Goal: Communication & Community: Answer question/provide support

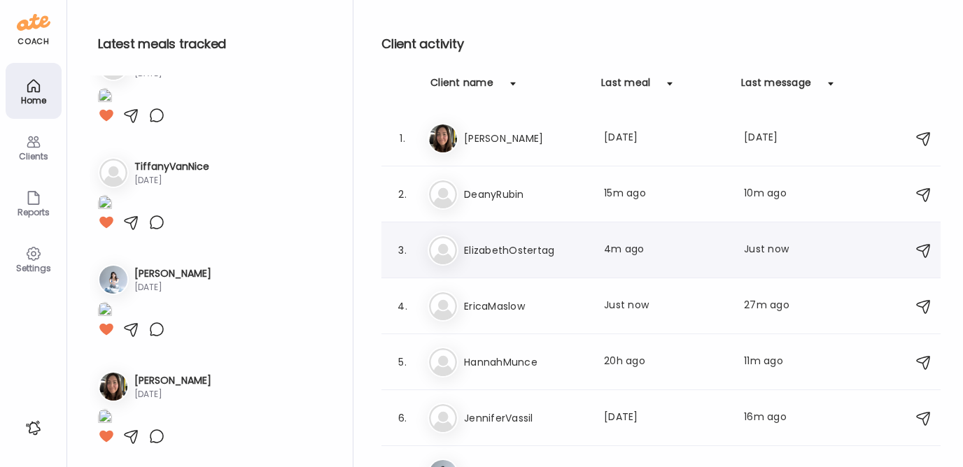
click at [476, 243] on h3 "ElizabethOstertag" at bounding box center [525, 250] width 123 height 17
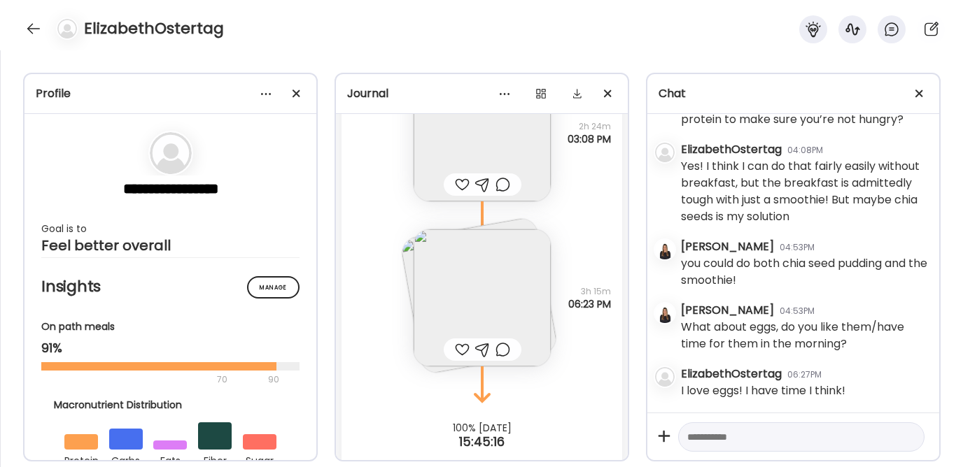
scroll to position [4053, 0]
click at [458, 283] on img at bounding box center [482, 302] width 137 height 137
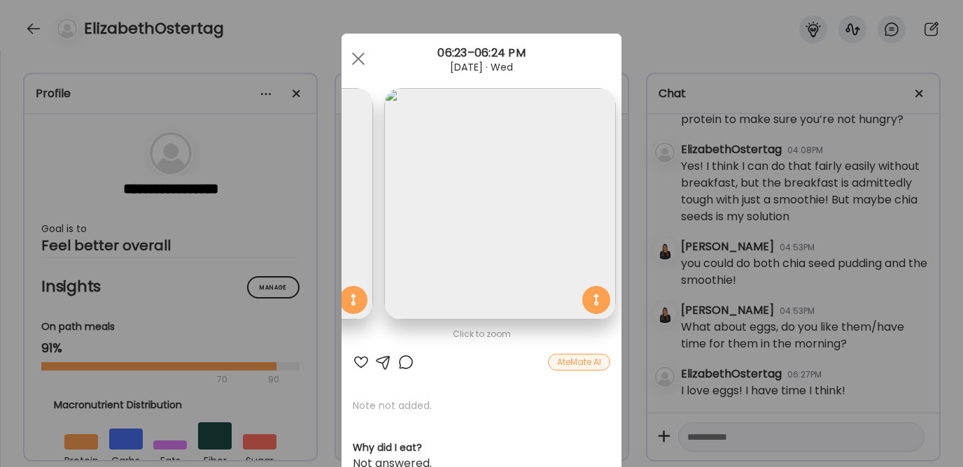
click at [348, 166] on img at bounding box center [257, 204] width 232 height 232
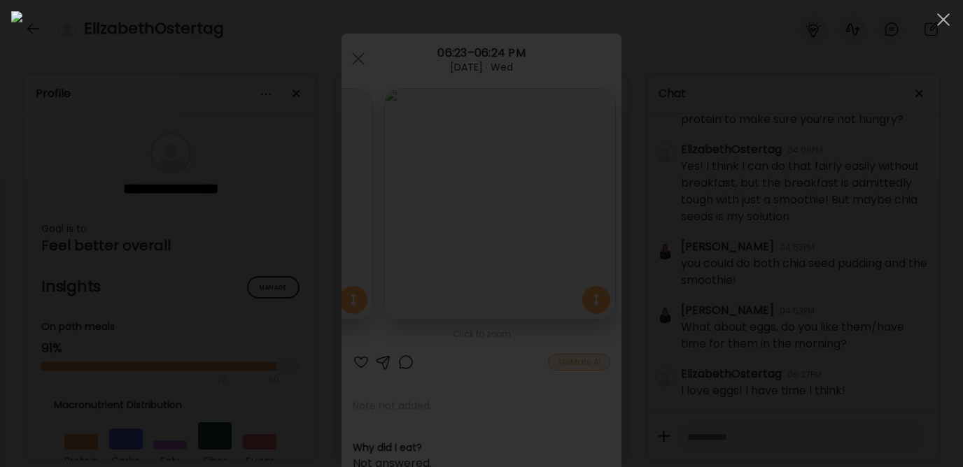
click at [867, 167] on div at bounding box center [481, 233] width 940 height 445
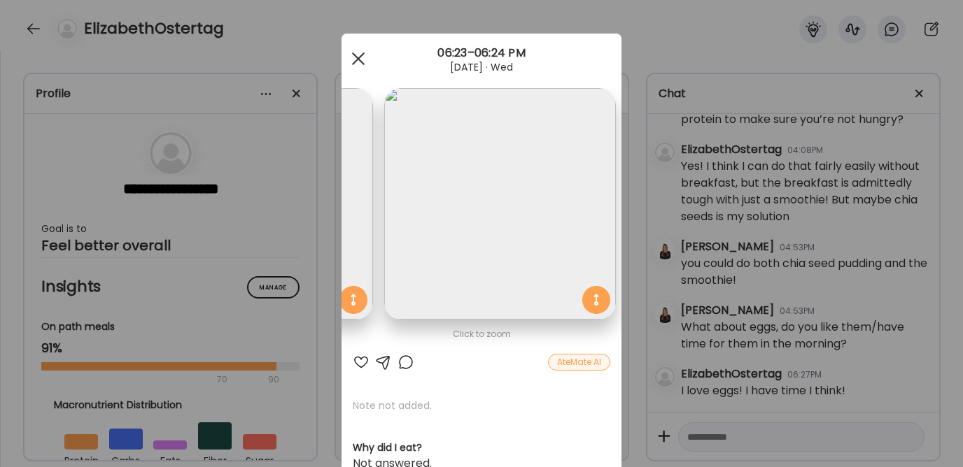
click at [358, 61] on div at bounding box center [358, 59] width 28 height 28
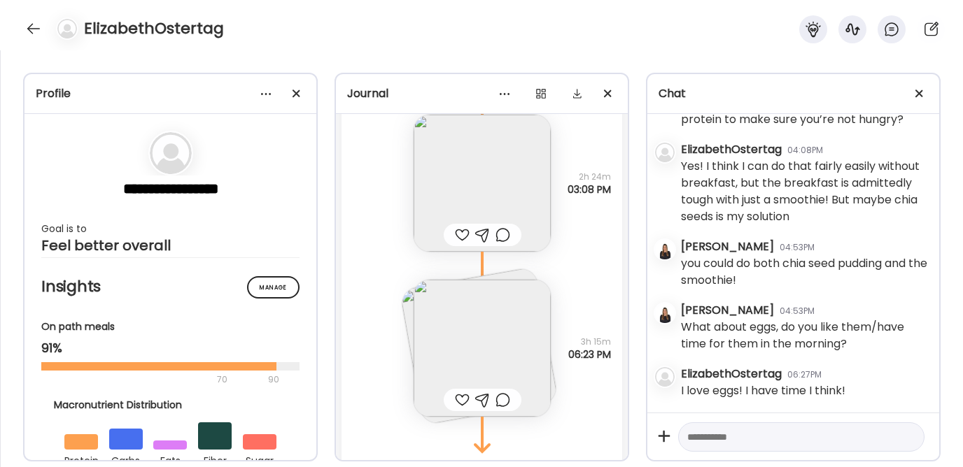
scroll to position [4081, 0]
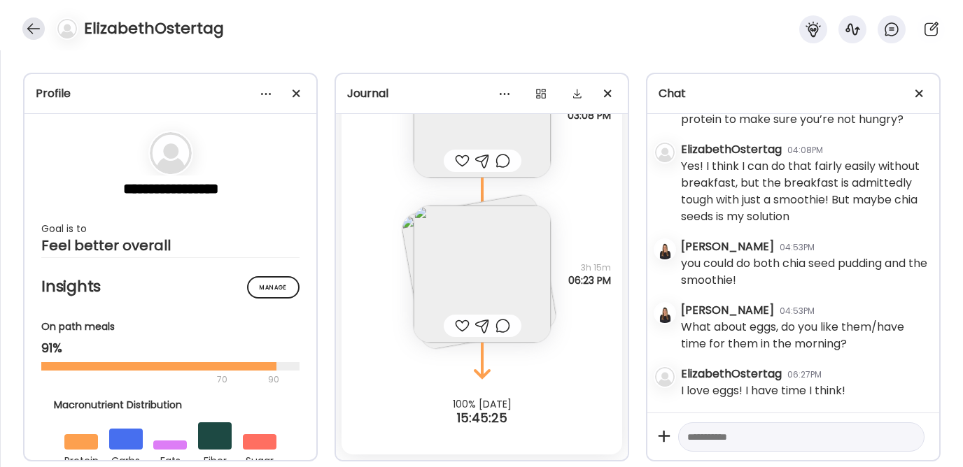
click at [30, 20] on div at bounding box center [33, 28] width 22 height 22
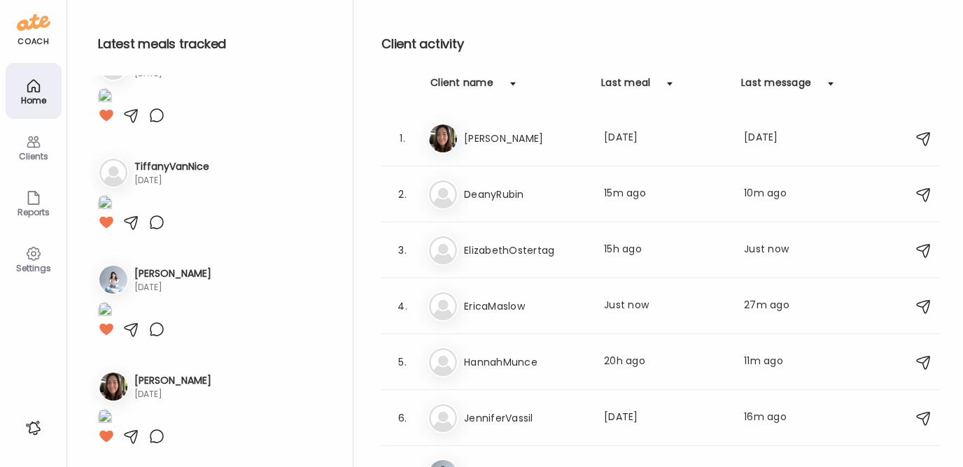
scroll to position [1045, 0]
click at [497, 304] on h3 "EricaMaslow" at bounding box center [525, 306] width 123 height 17
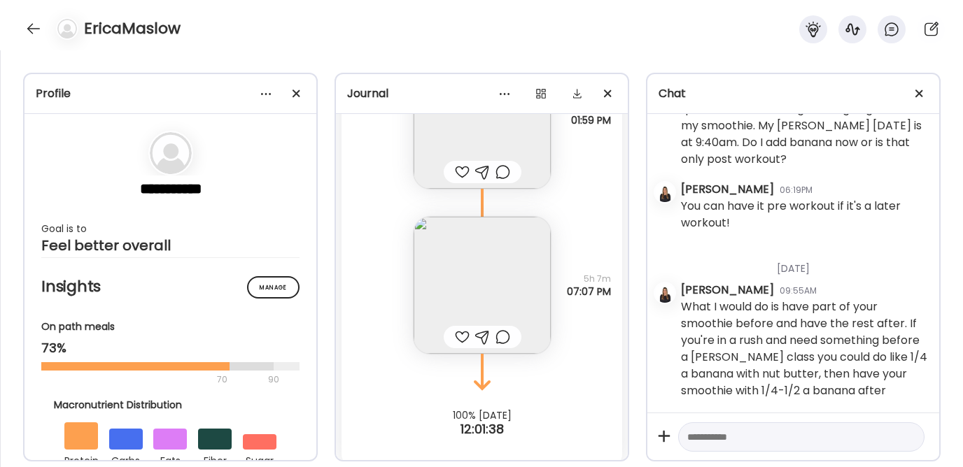
scroll to position [8786, 0]
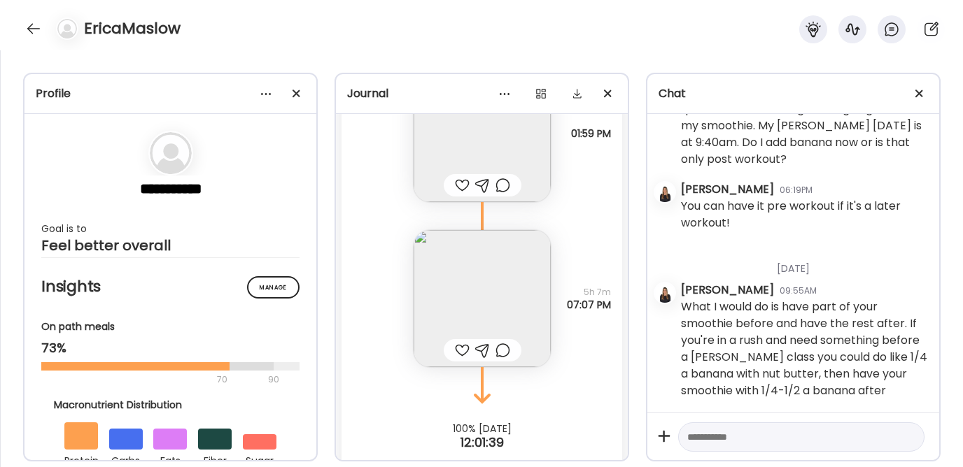
click at [469, 133] on img at bounding box center [482, 133] width 137 height 137
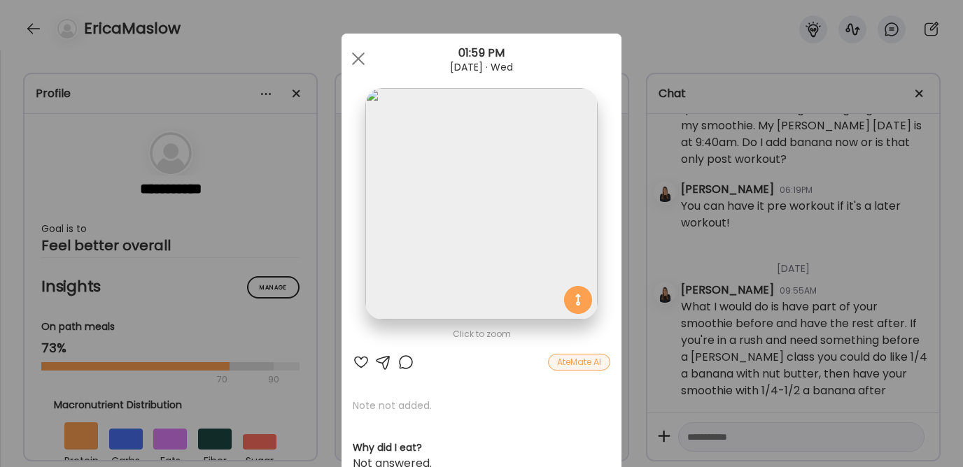
click at [356, 358] on div at bounding box center [361, 362] width 17 height 17
click at [352, 61] on span at bounding box center [358, 58] width 13 height 13
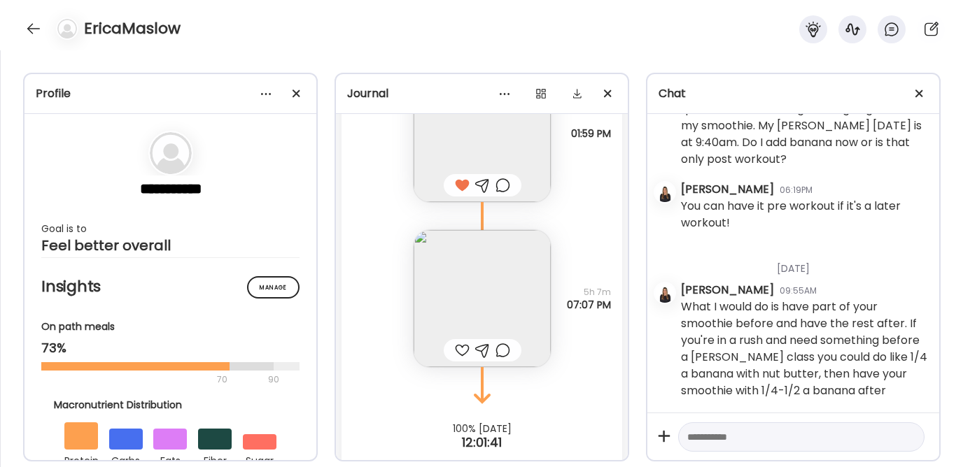
click at [472, 272] on img at bounding box center [482, 298] width 137 height 137
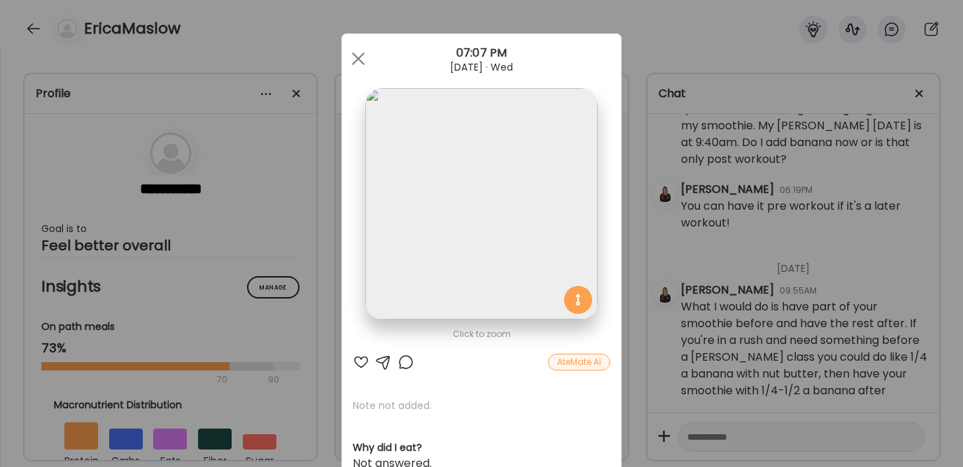
click at [355, 362] on div at bounding box center [361, 362] width 17 height 17
click at [346, 56] on div at bounding box center [358, 59] width 28 height 28
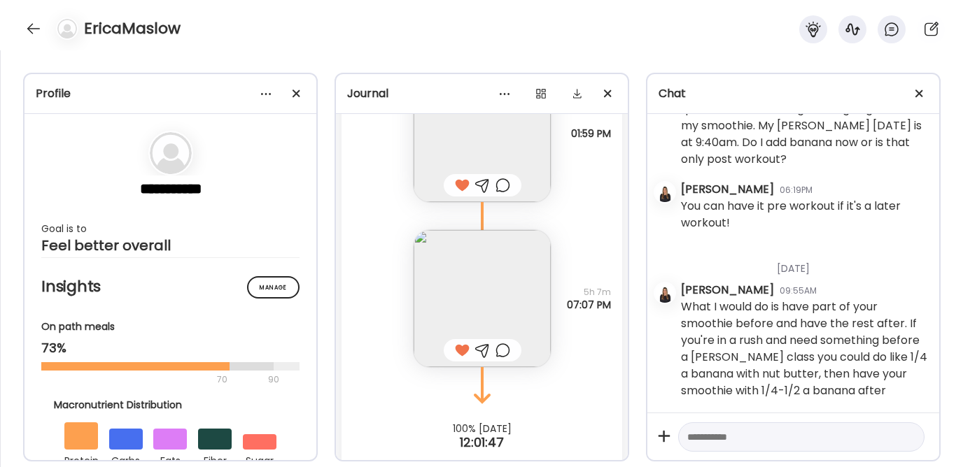
scroll to position [8811, 0]
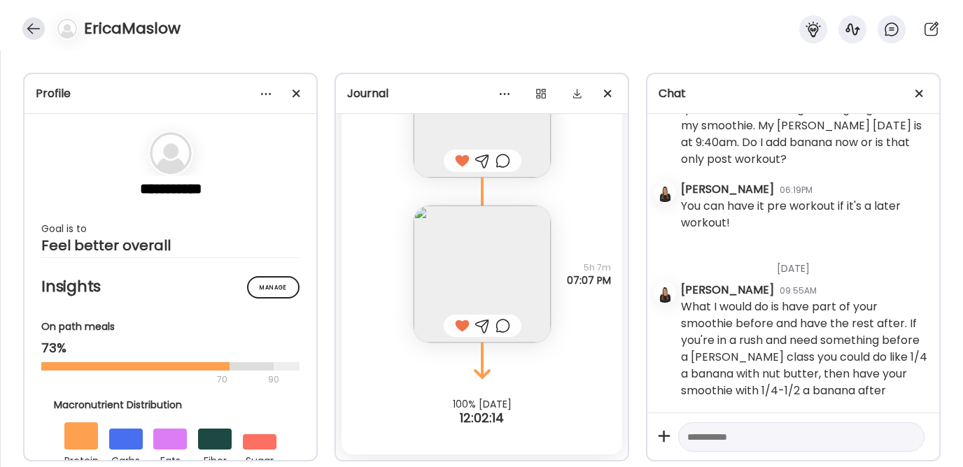
click at [31, 30] on div at bounding box center [33, 28] width 22 height 22
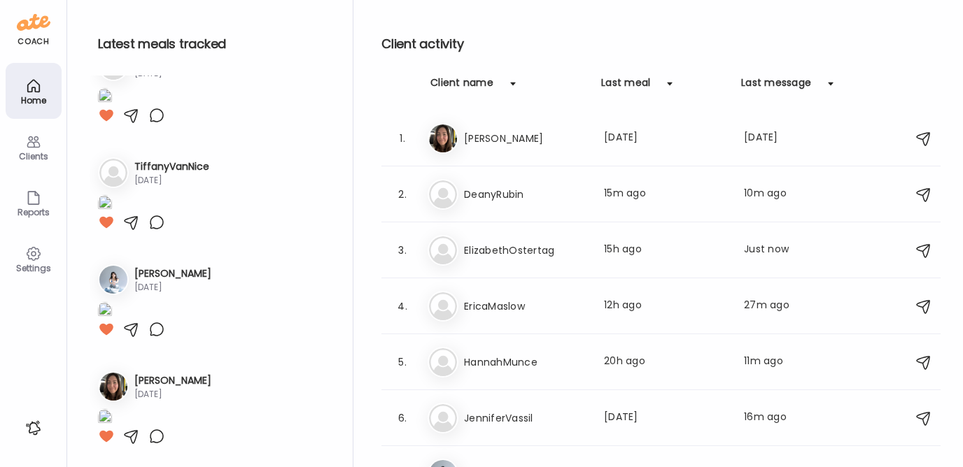
scroll to position [1045, 0]
click at [493, 257] on h3 "ElizabethOstertag" at bounding box center [525, 250] width 123 height 17
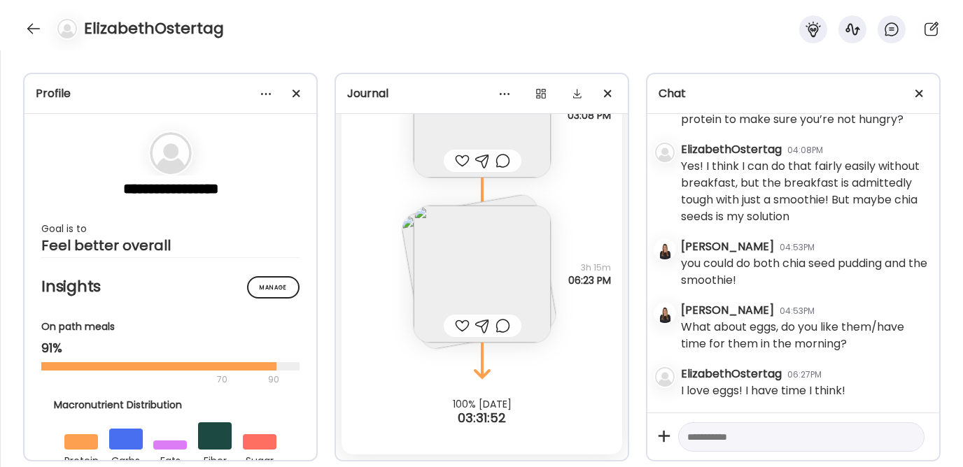
scroll to position [2749, 0]
click at [714, 450] on div at bounding box center [801, 438] width 246 height 30
click at [713, 437] on textarea at bounding box center [788, 437] width 203 height 17
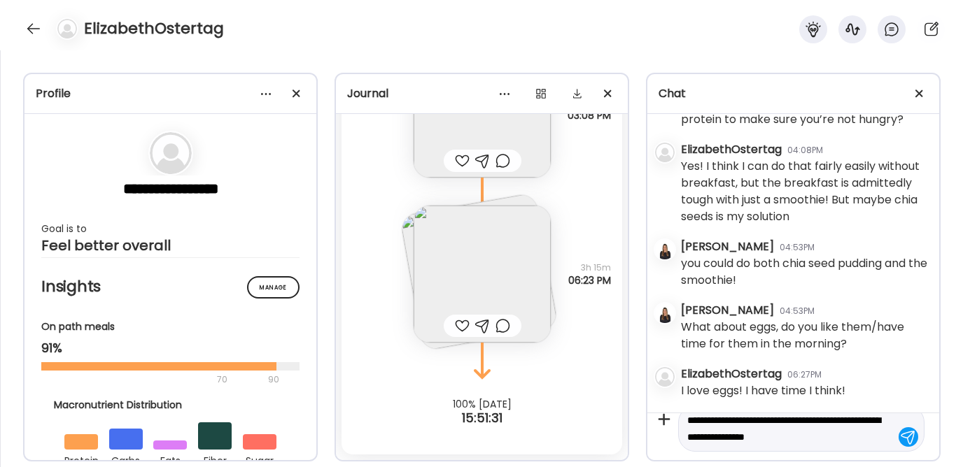
click at [695, 441] on textarea "**********" at bounding box center [788, 429] width 203 height 34
click at [768, 453] on textarea "**********" at bounding box center [788, 437] width 203 height 50
drag, startPoint x: 765, startPoint y: 453, endPoint x: 689, endPoint y: 454, distance: 75.6
click at [689, 454] on div "**********" at bounding box center [793, 437] width 292 height 48
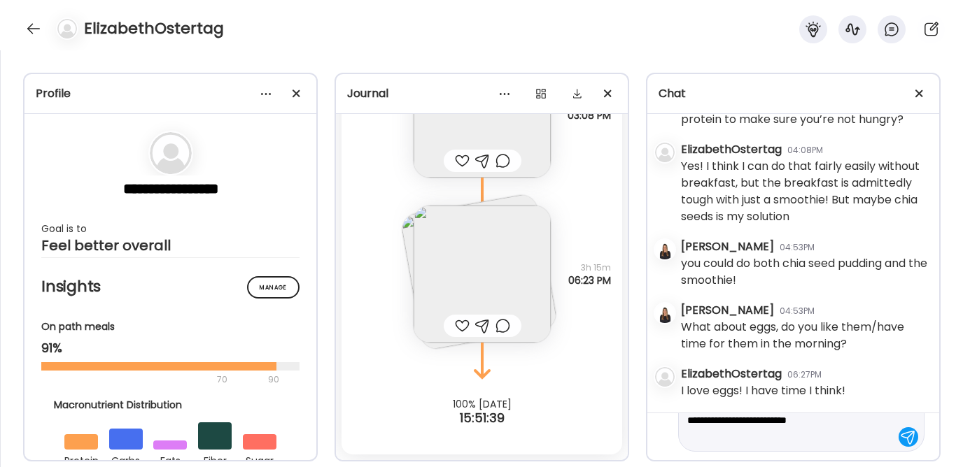
drag, startPoint x: 754, startPoint y: 437, endPoint x: 689, endPoint y: 437, distance: 64.4
click at [689, 437] on textarea "**********" at bounding box center [788, 420] width 203 height 50
click at [760, 436] on textarea "**********" at bounding box center [788, 412] width 203 height 67
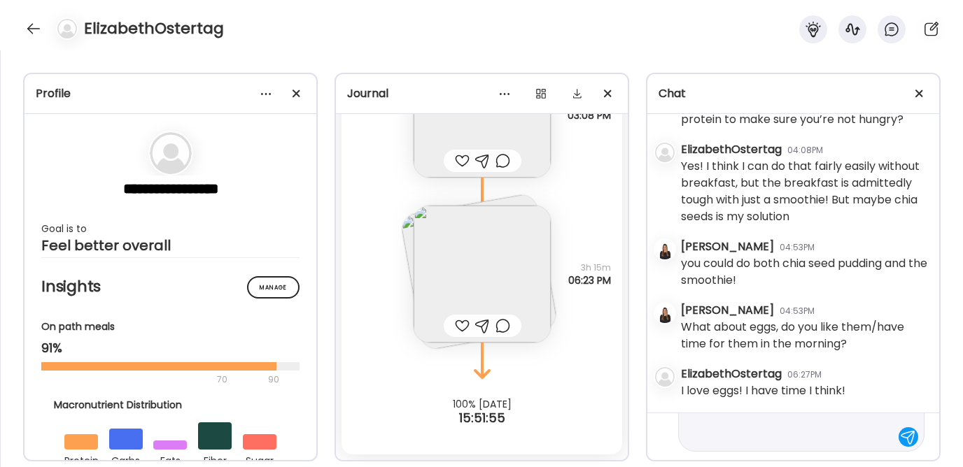
type textarea "**********"
click at [777, 444] on textarea "**********" at bounding box center [788, 404] width 203 height 84
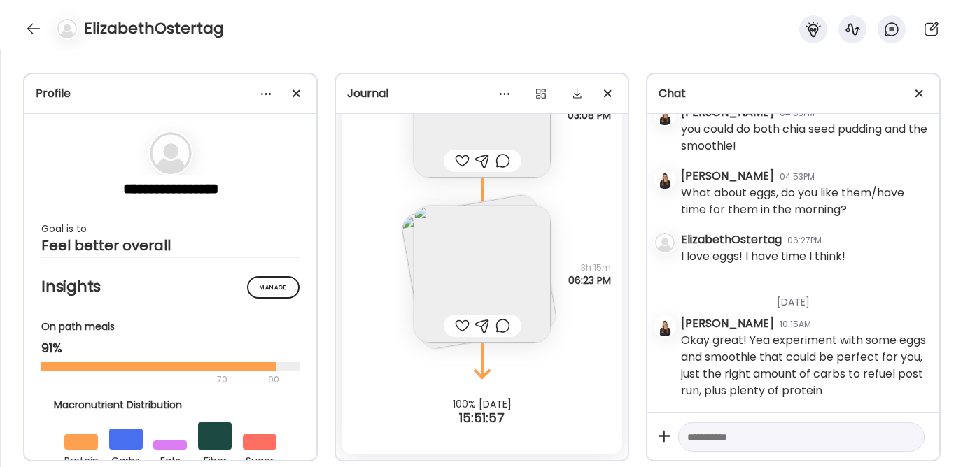
scroll to position [2883, 0]
click at [483, 263] on img at bounding box center [482, 274] width 137 height 137
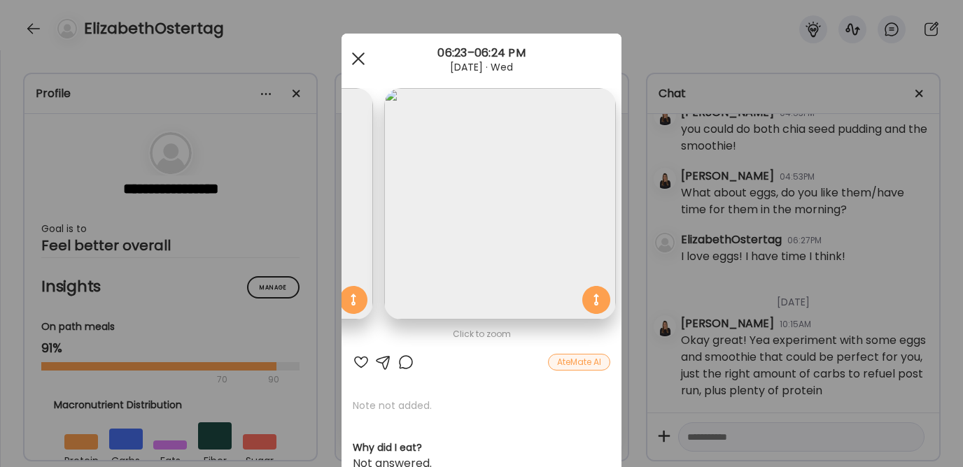
click at [353, 54] on div at bounding box center [358, 59] width 28 height 28
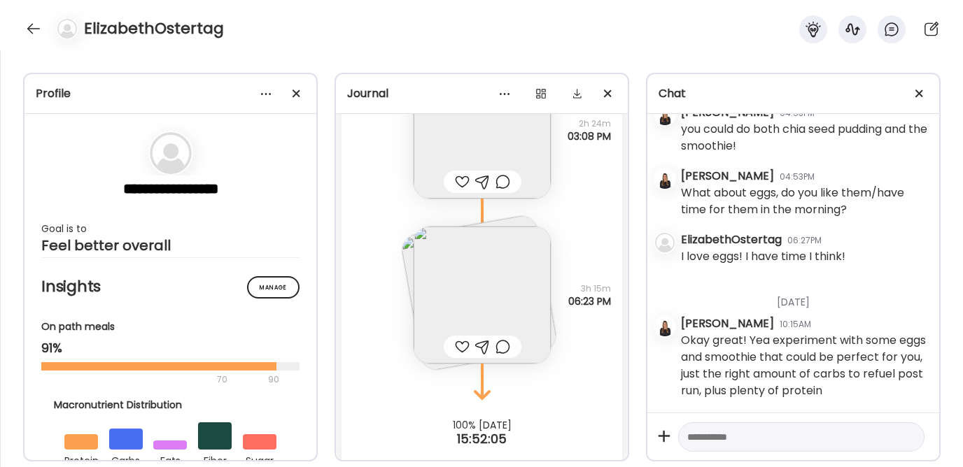
scroll to position [4081, 0]
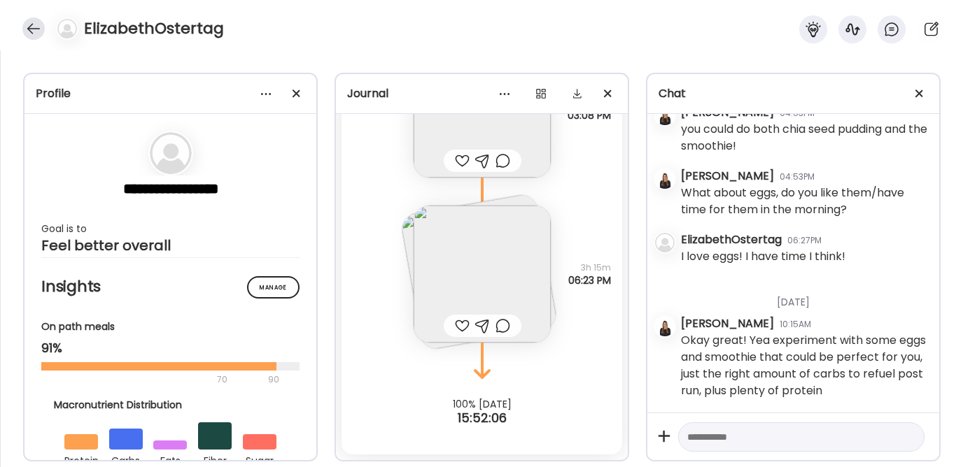
click at [28, 31] on div at bounding box center [33, 28] width 22 height 22
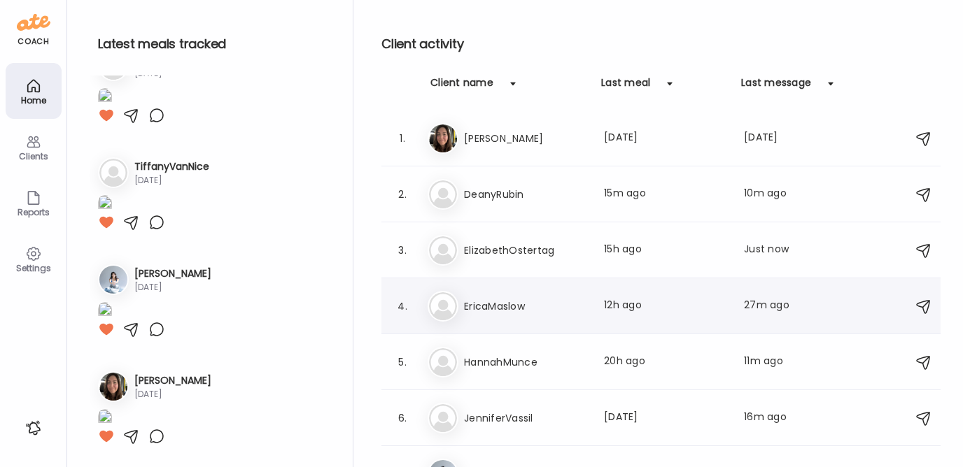
scroll to position [1045, 0]
click at [506, 364] on h3 "HannahMunce" at bounding box center [525, 362] width 123 height 17
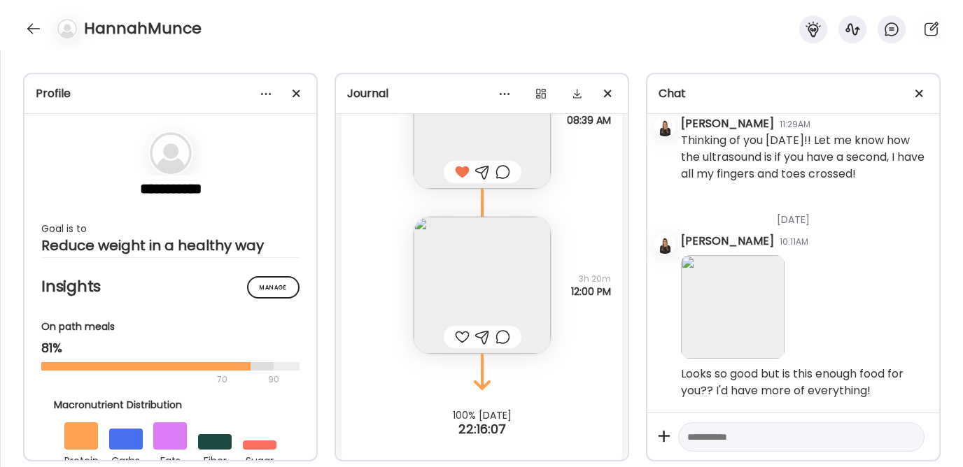
scroll to position [0, 0]
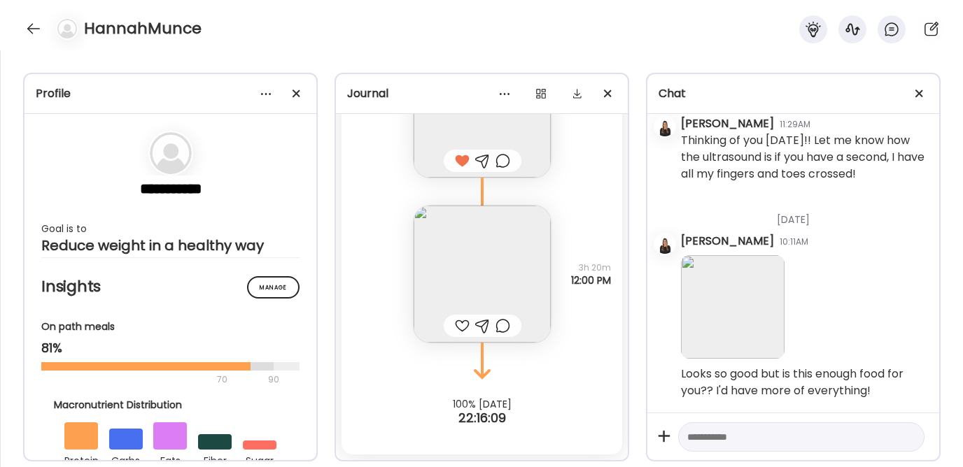
click at [455, 329] on div at bounding box center [462, 326] width 15 height 17
click at [34, 23] on div at bounding box center [33, 28] width 22 height 22
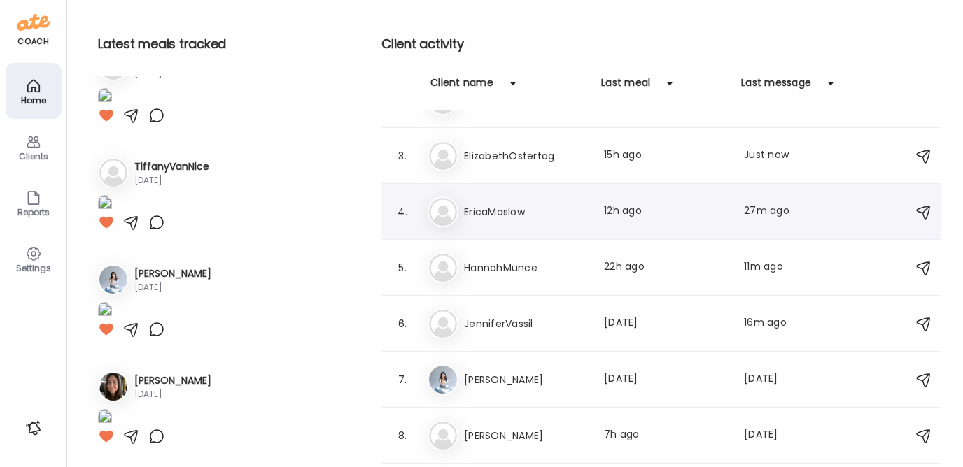
scroll to position [140, 0]
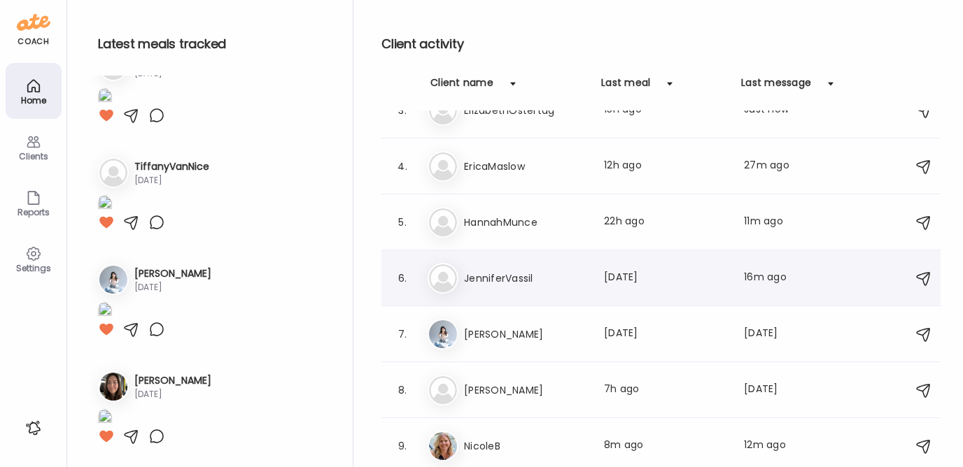
click at [489, 281] on h3 "JenniferVassil" at bounding box center [525, 278] width 123 height 17
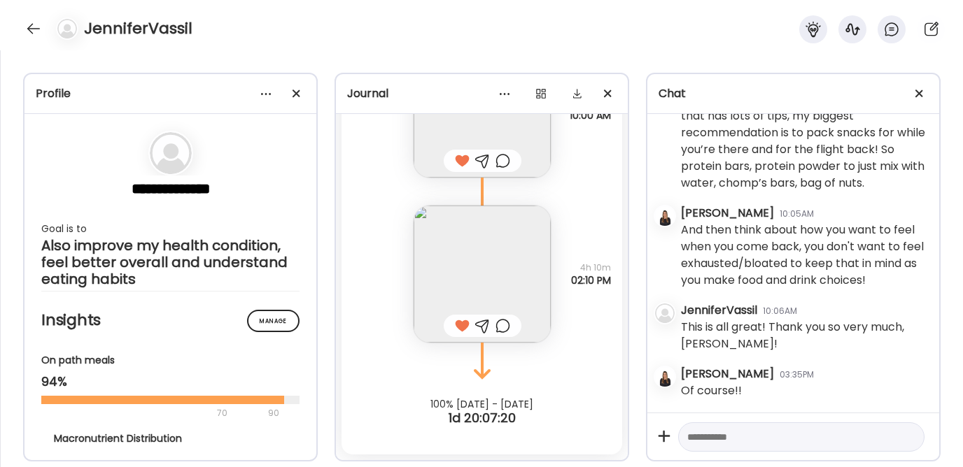
scroll to position [1673, 0]
click at [31, 24] on div at bounding box center [33, 28] width 22 height 22
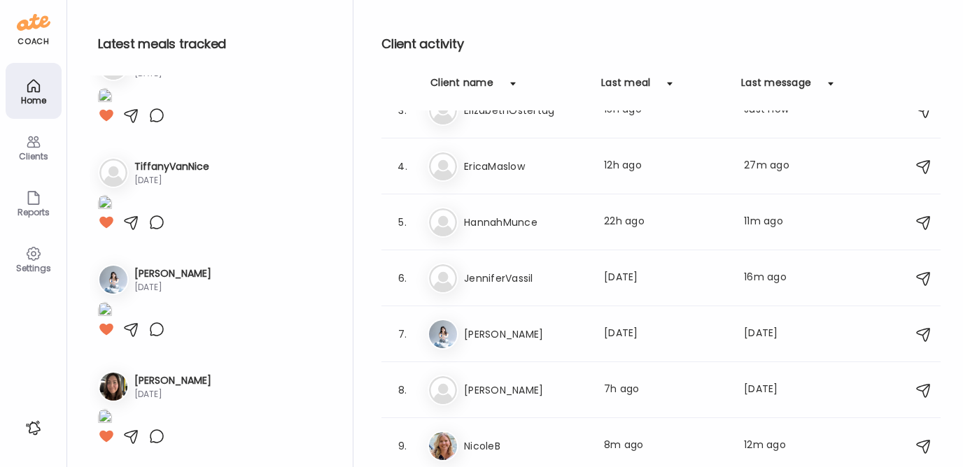
scroll to position [1045, 0]
click at [507, 438] on h3 "NicoleB" at bounding box center [525, 446] width 123 height 17
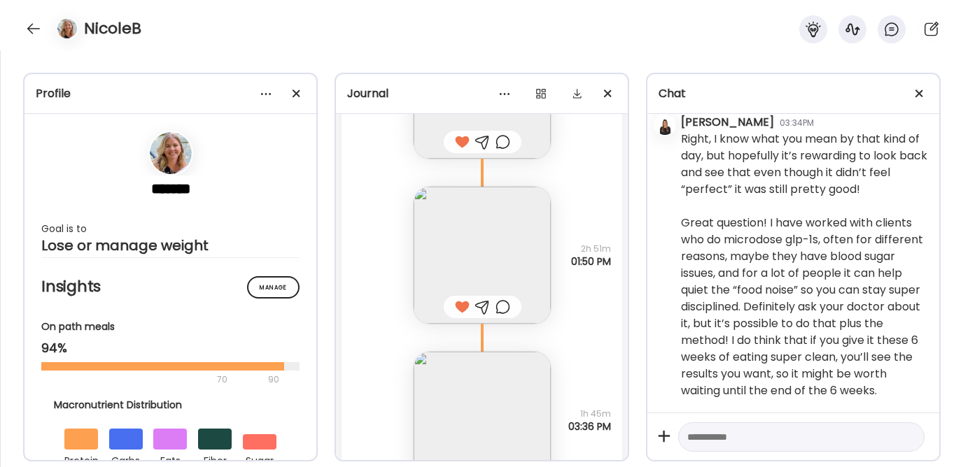
scroll to position [16084, 0]
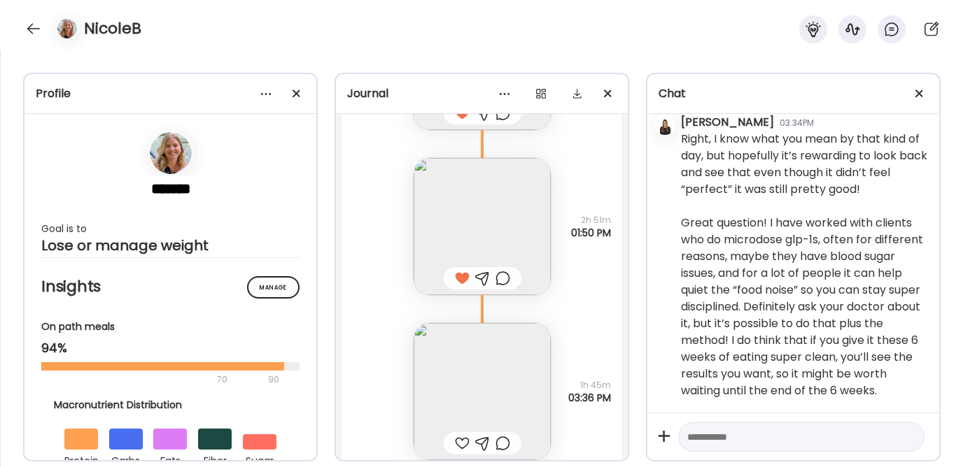
click at [462, 374] on img at bounding box center [482, 391] width 137 height 137
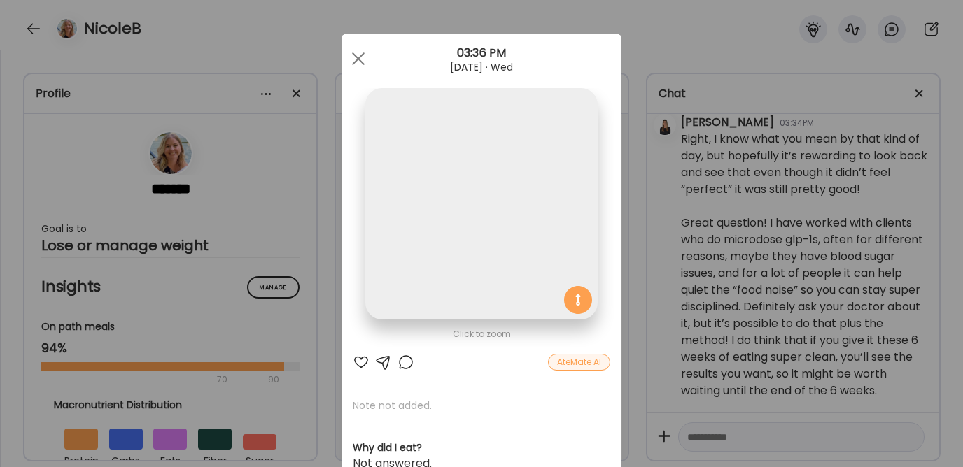
scroll to position [16115, 0]
click at [352, 55] on div at bounding box center [358, 59] width 28 height 28
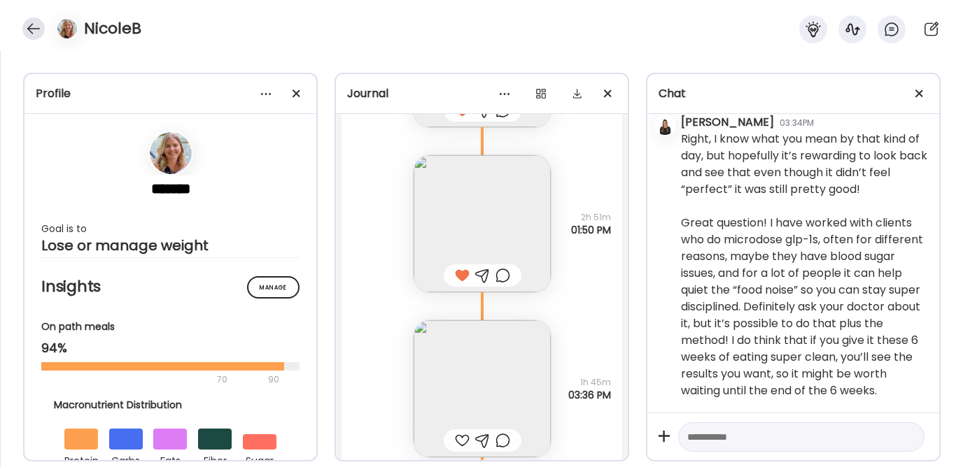
click at [30, 25] on div at bounding box center [33, 28] width 22 height 22
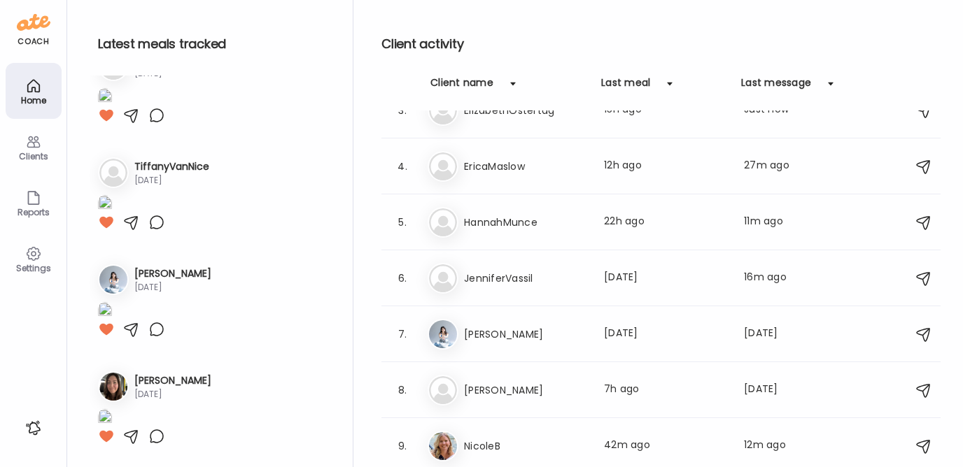
scroll to position [1045, 0]
click at [521, 167] on h3 "EricaMaslow" at bounding box center [525, 166] width 123 height 17
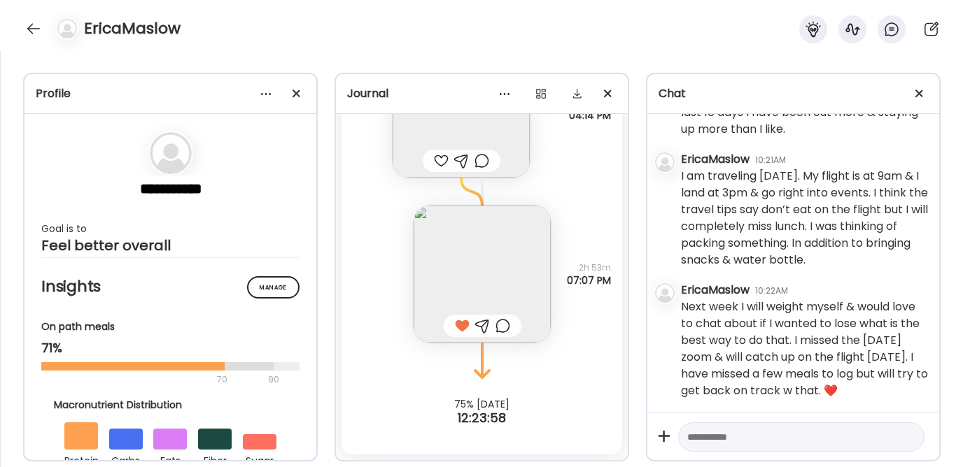
scroll to position [6091, 0]
click at [699, 437] on textarea at bounding box center [788, 437] width 203 height 17
paste textarea "**********"
type textarea "**********"
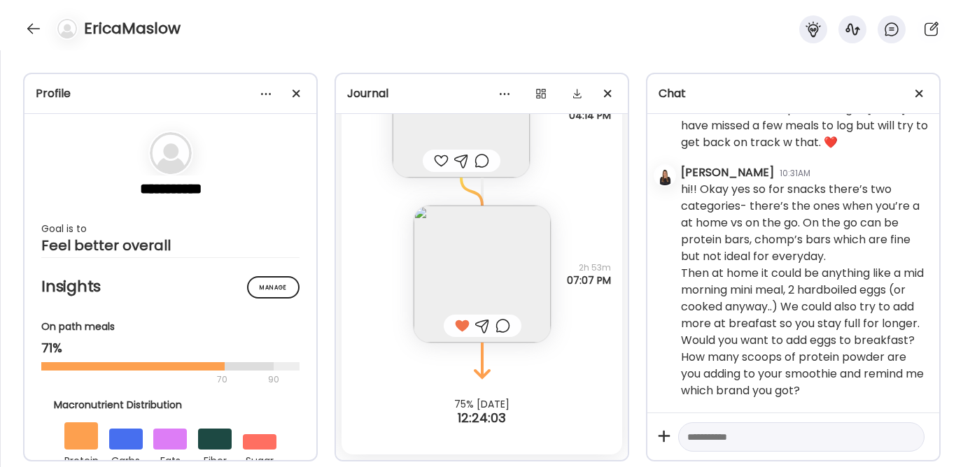
scroll to position [6109, 0]
click at [709, 439] on textarea at bounding box center [788, 437] width 203 height 17
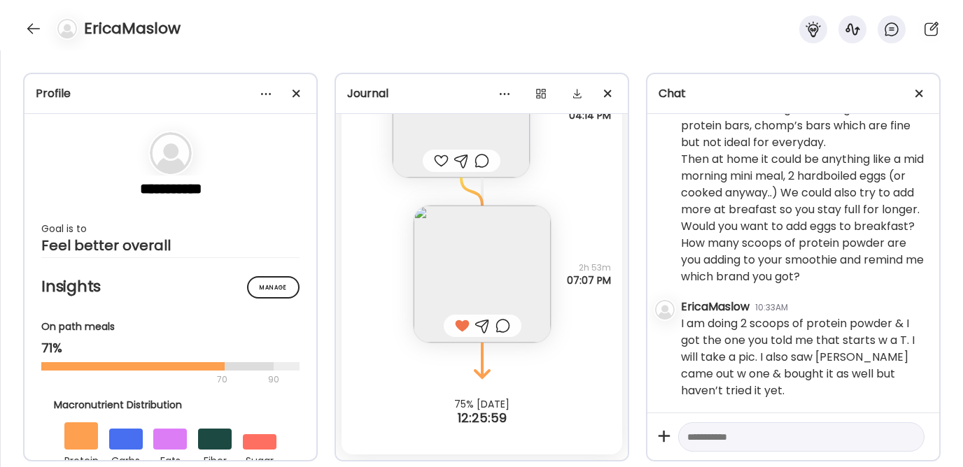
scroll to position [6552, 0]
type textarea "**********"
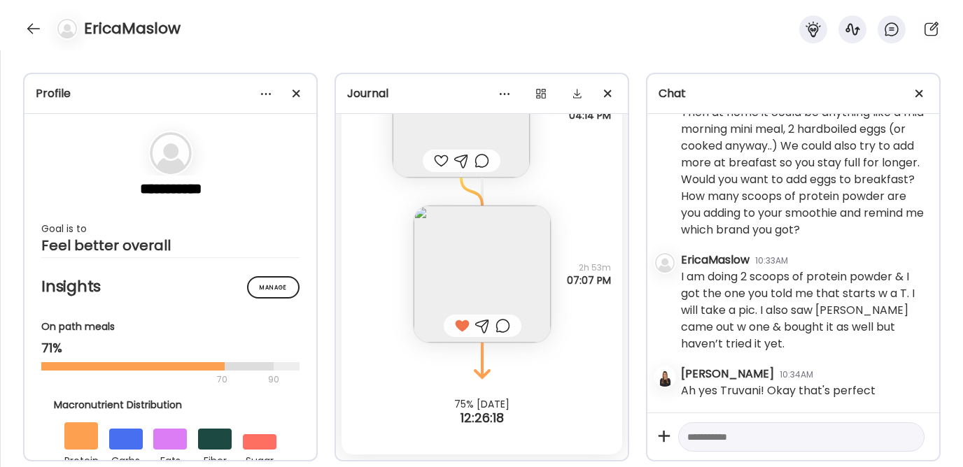
scroll to position [6599, 0]
click at [693, 439] on textarea at bounding box center [788, 437] width 203 height 17
type textarea "**********"
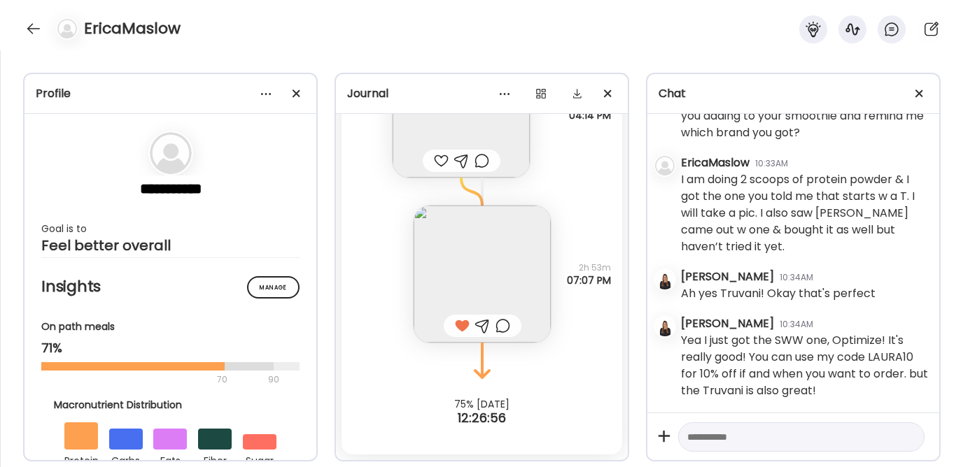
scroll to position [6696, 0]
click at [716, 437] on textarea at bounding box center [788, 437] width 203 height 17
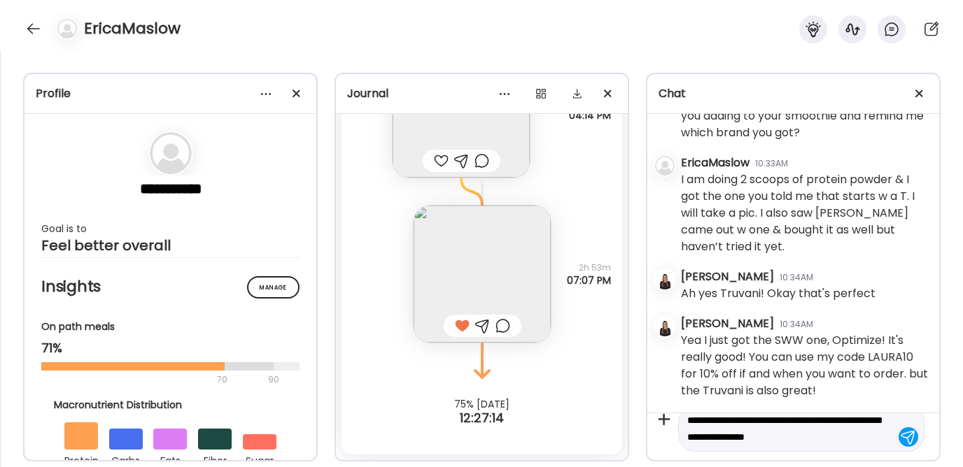
type textarea "**********"
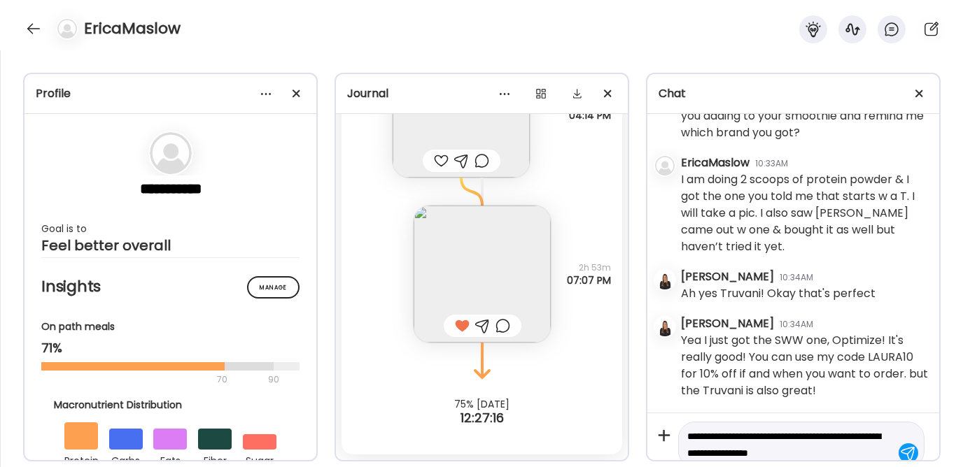
drag, startPoint x: 846, startPoint y: 432, endPoint x: 668, endPoint y: 386, distance: 183.6
click at [668, 386] on div "[DATE] - [DATE] [PERSON_NAME] 03:58PM HI yay we're connected!! [PERSON_NAME] 04…" at bounding box center [793, 307] width 292 height 386
click at [746, 439] on textarea at bounding box center [788, 437] width 203 height 17
paste textarea "**********"
type textarea "**********"
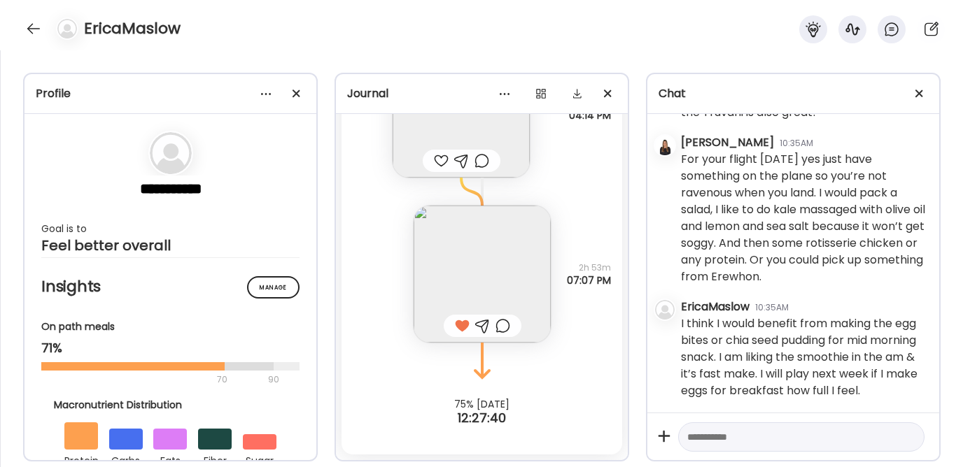
scroll to position [6992, 0]
click at [747, 436] on textarea at bounding box center [788, 437] width 203 height 17
type textarea "**********"
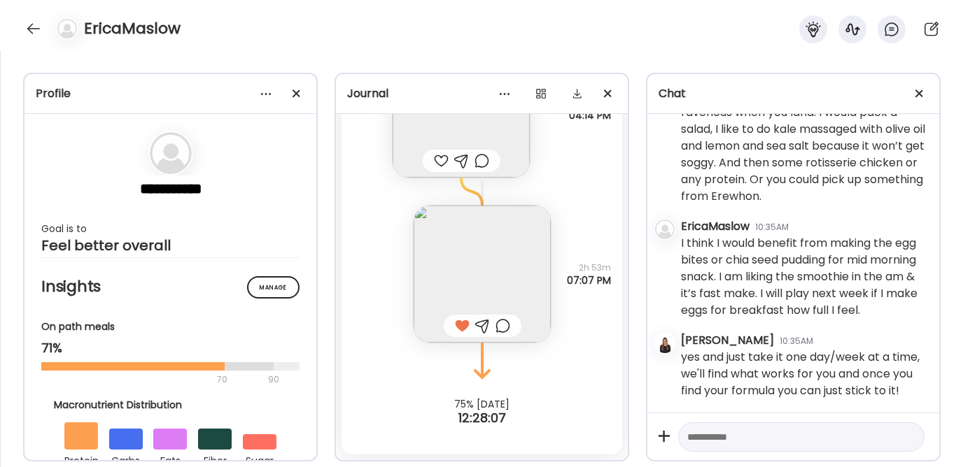
scroll to position [7090, 0]
click at [761, 444] on textarea at bounding box center [788, 437] width 203 height 17
type textarea "**********"
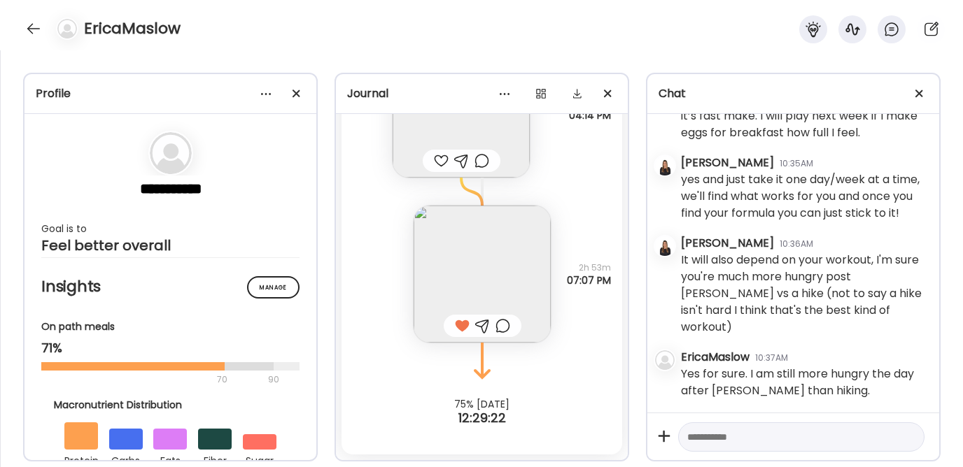
scroll to position [7269, 0]
click at [736, 440] on textarea at bounding box center [788, 437] width 203 height 17
paste textarea "**********"
type textarea "**********"
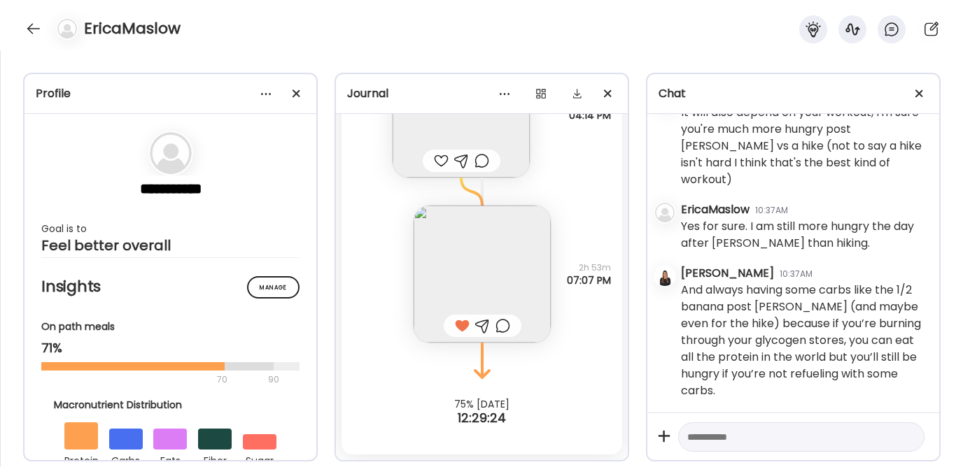
scroll to position [7416, 0]
click at [34, 29] on div at bounding box center [33, 28] width 22 height 22
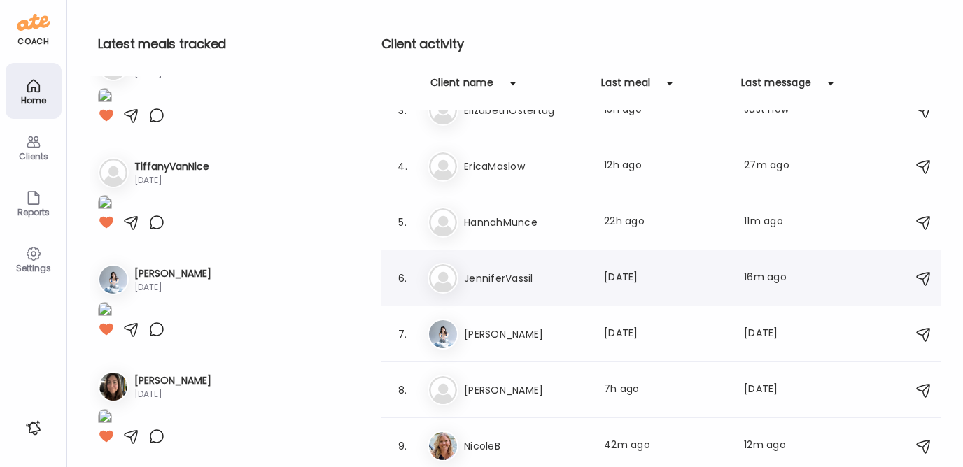
scroll to position [196, 0]
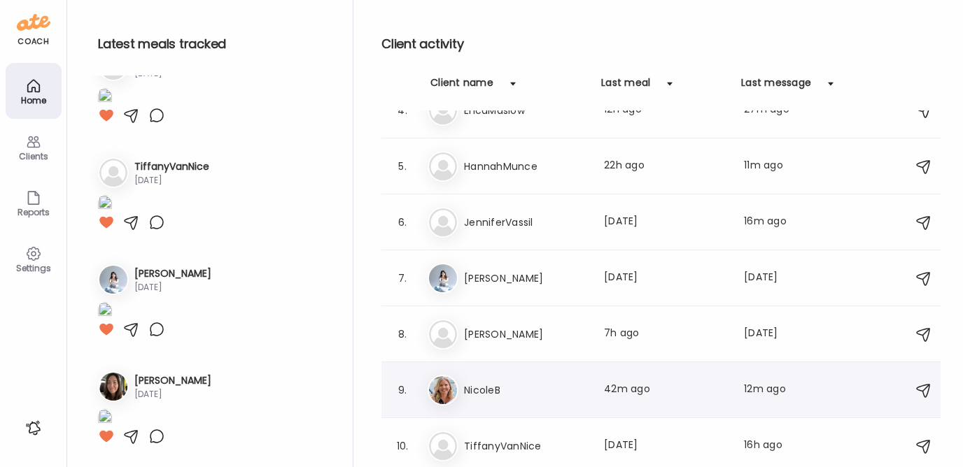
click at [508, 403] on div "Ni [PERSON_NAME] Last meal: 42m ago Last message: 12m ago You: Right, I know wh…" at bounding box center [662, 390] width 471 height 31
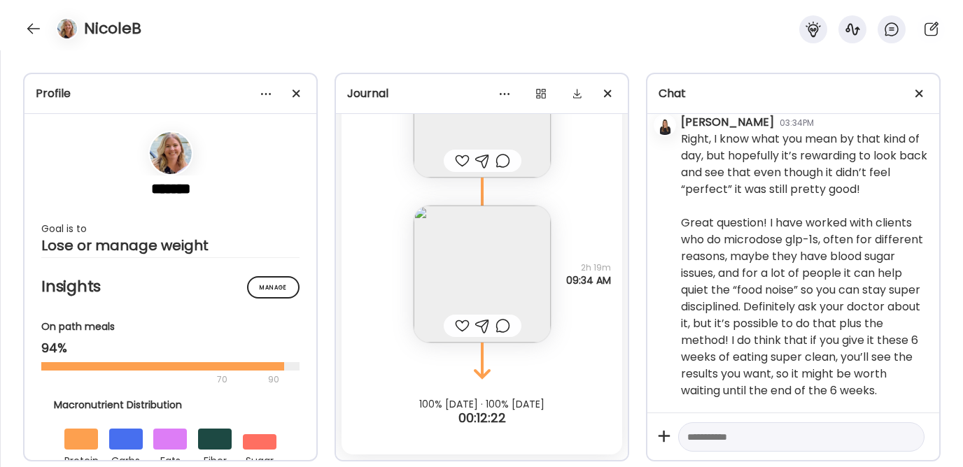
scroll to position [5084, 0]
click at [490, 265] on img at bounding box center [482, 274] width 137 height 137
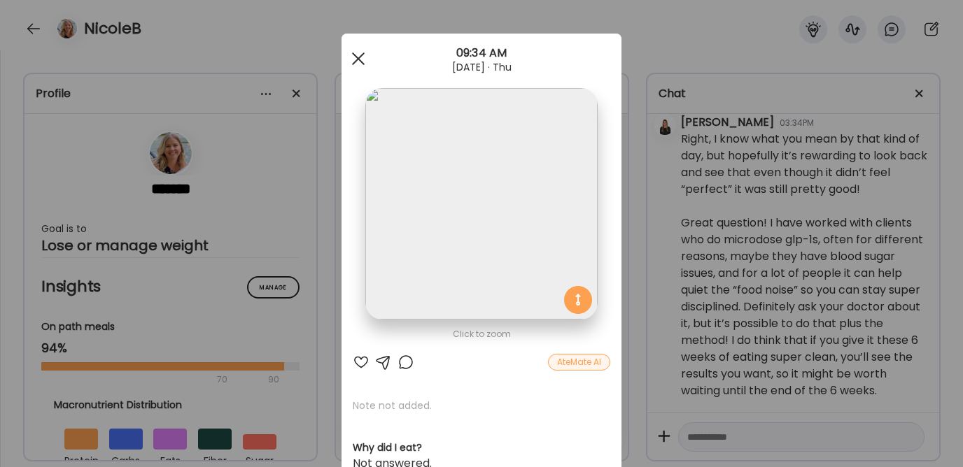
click at [355, 55] on div at bounding box center [358, 59] width 28 height 28
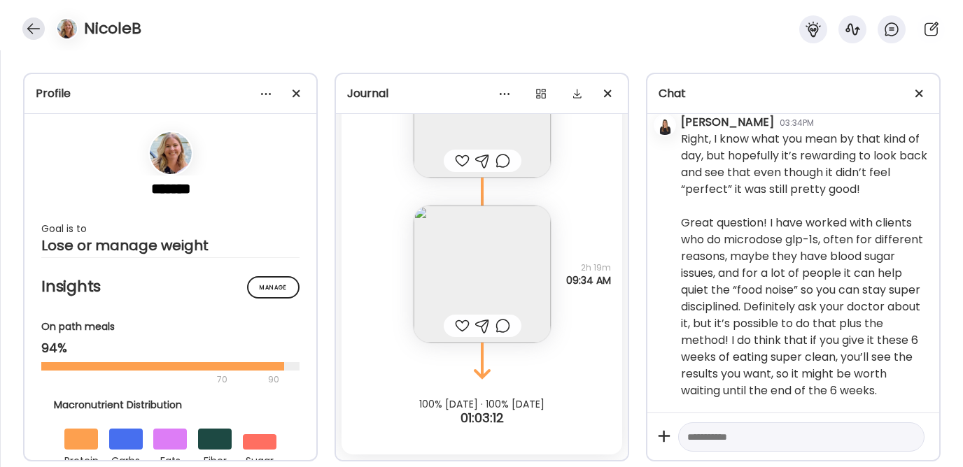
click at [43, 25] on div at bounding box center [33, 28] width 22 height 22
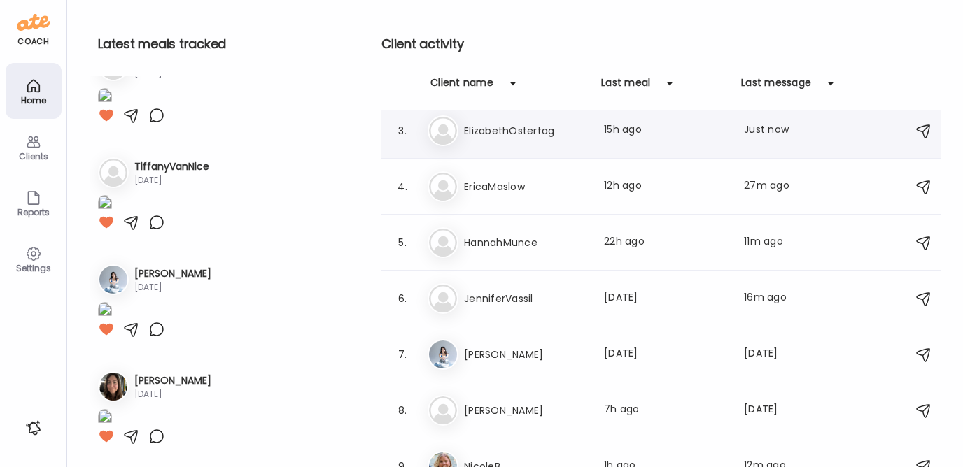
scroll to position [121, 0]
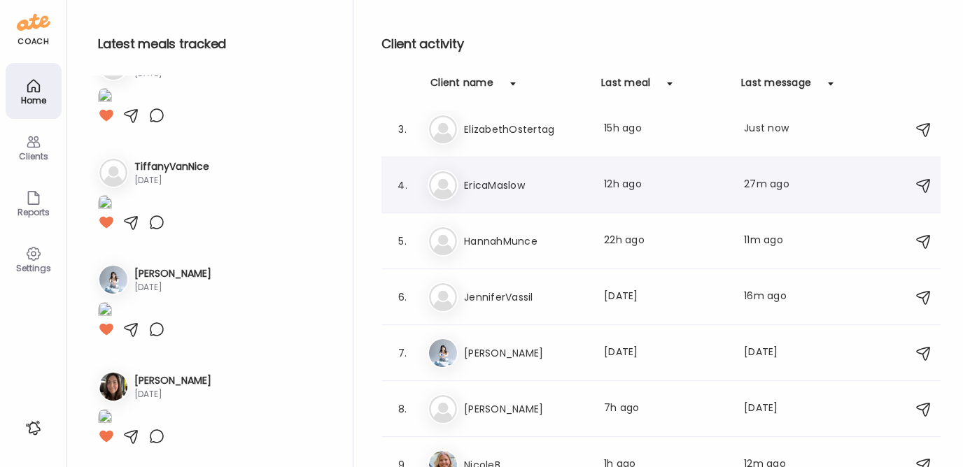
click at [511, 187] on h3 "EricaMaslow" at bounding box center [525, 185] width 123 height 17
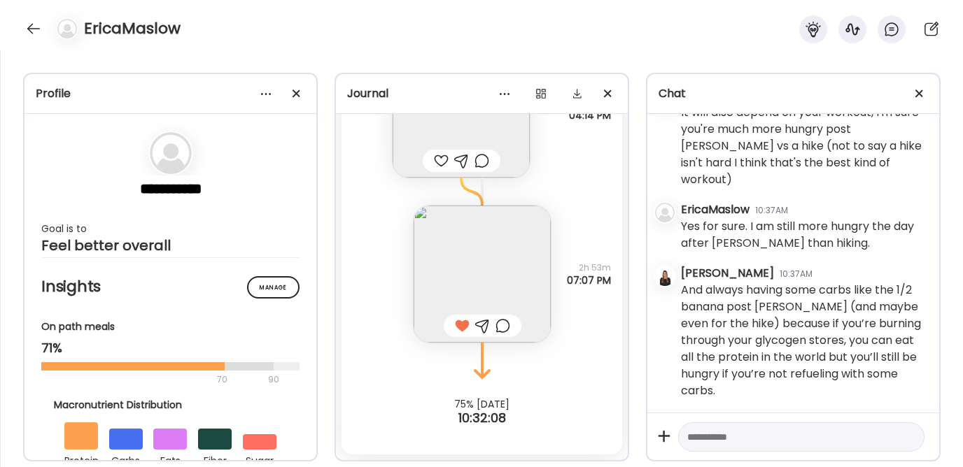
scroll to position [7416, 0]
click at [733, 439] on textarea at bounding box center [788, 437] width 203 height 17
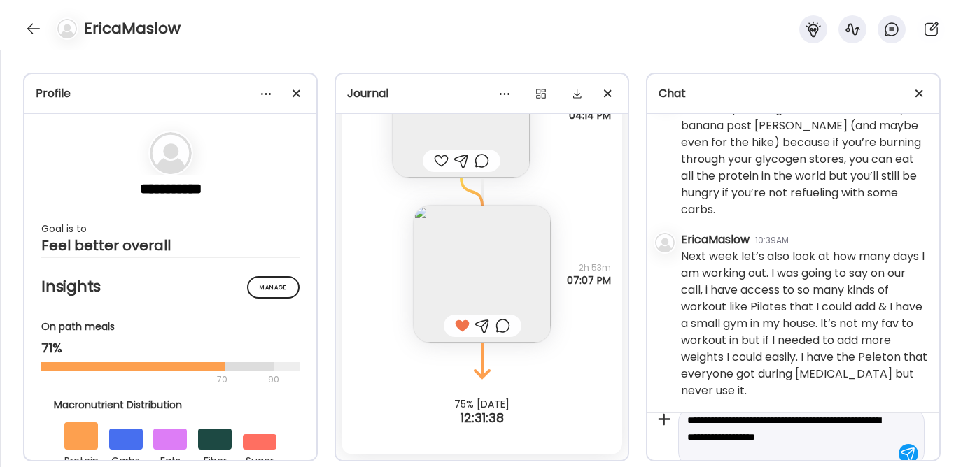
scroll to position [33, 0]
type textarea "**********"
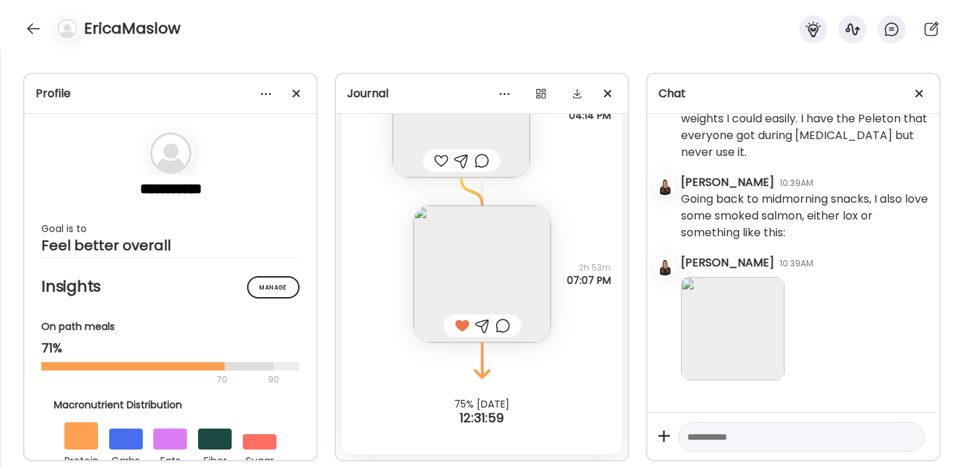
scroll to position [7837, 0]
click at [773, 430] on textarea at bounding box center [788, 437] width 203 height 17
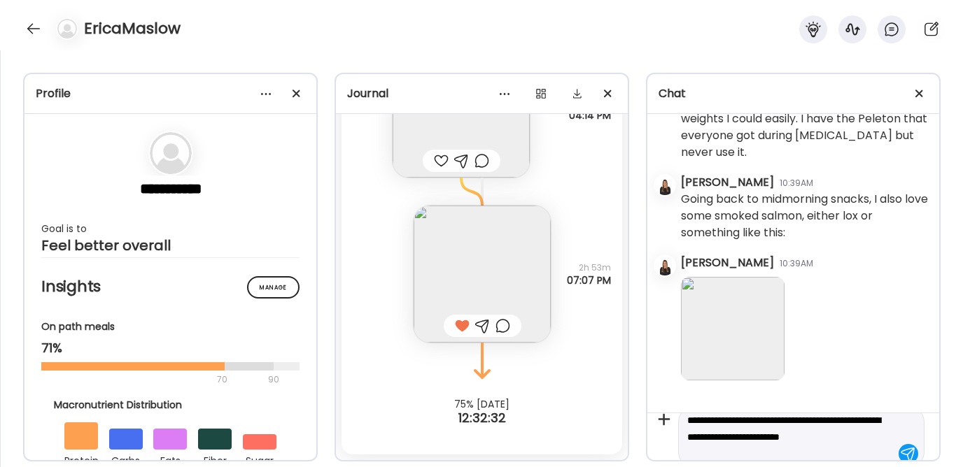
scroll to position [33, 0]
click at [709, 433] on textarea "**********" at bounding box center [788, 420] width 203 height 50
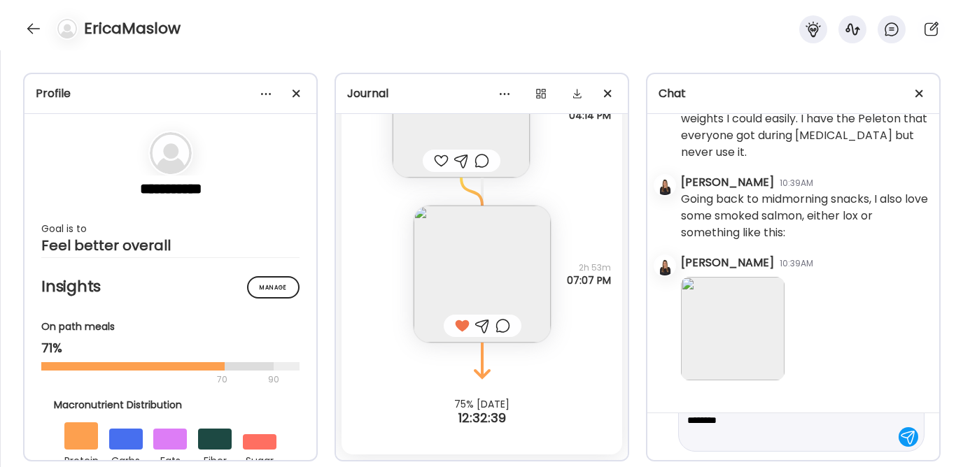
click at [737, 437] on textarea "**********" at bounding box center [788, 412] width 203 height 67
click at [752, 419] on textarea "**********" at bounding box center [788, 412] width 203 height 67
type textarea "**********"
click at [747, 437] on textarea "**********" at bounding box center [788, 412] width 203 height 67
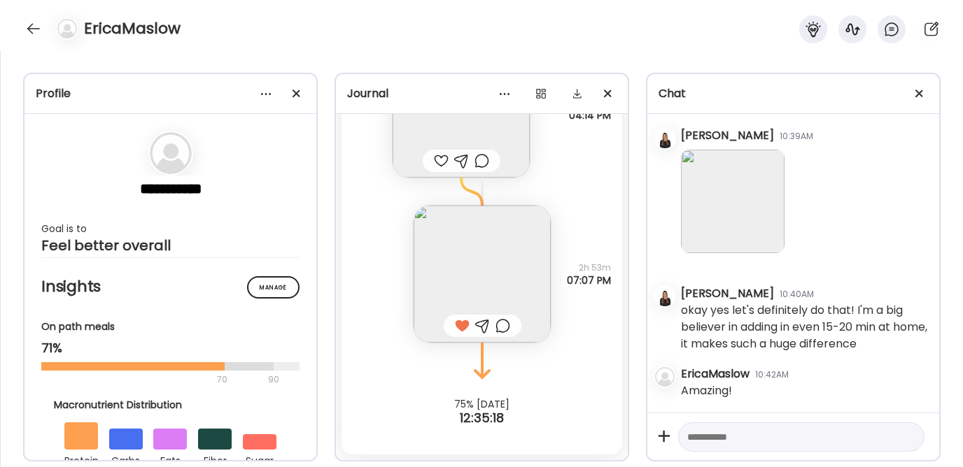
scroll to position [7965, 0]
click at [30, 27] on div at bounding box center [33, 28] width 22 height 22
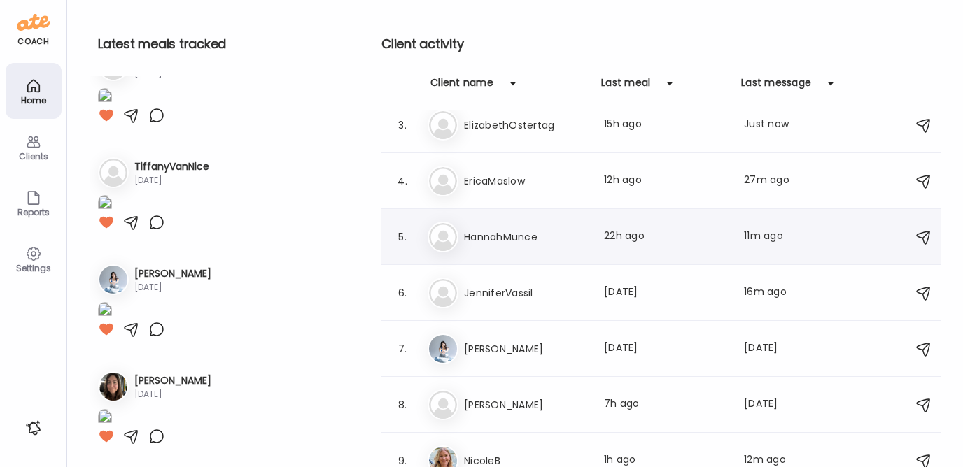
scroll to position [196, 0]
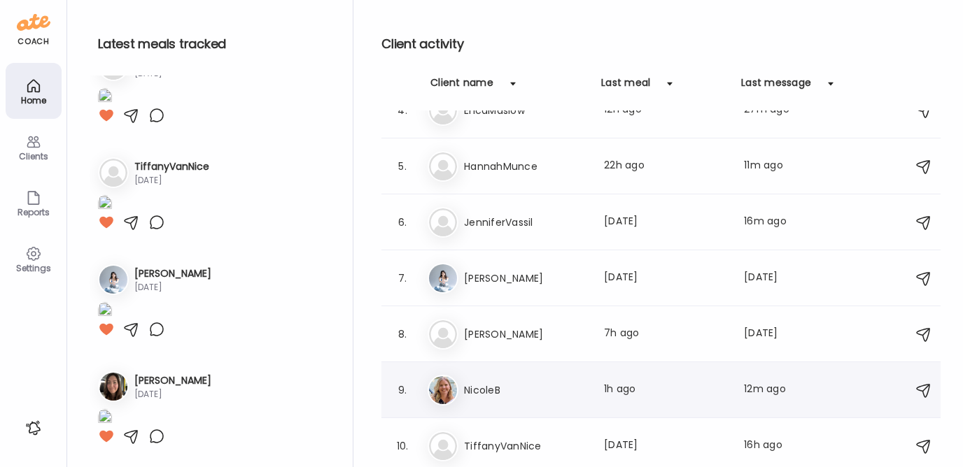
click at [485, 395] on h3 "NicoleB" at bounding box center [525, 390] width 123 height 17
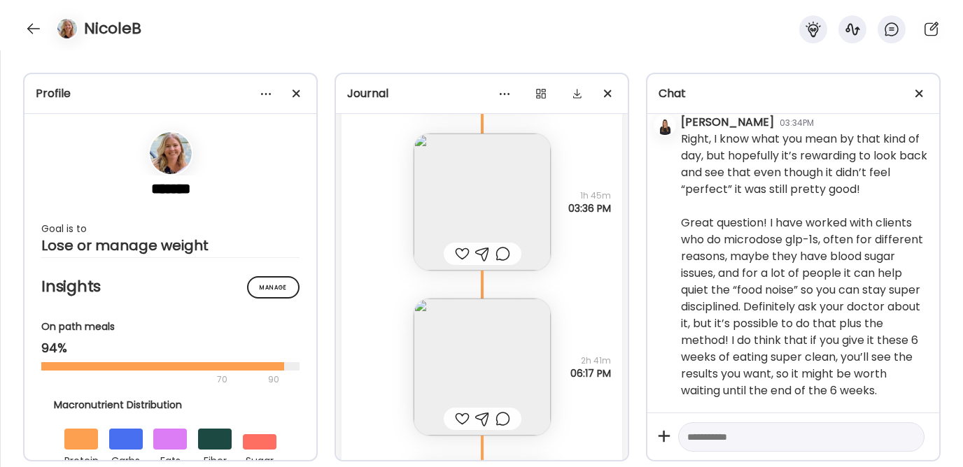
scroll to position [16301, 0]
click at [478, 262] on div at bounding box center [482, 255] width 15 height 17
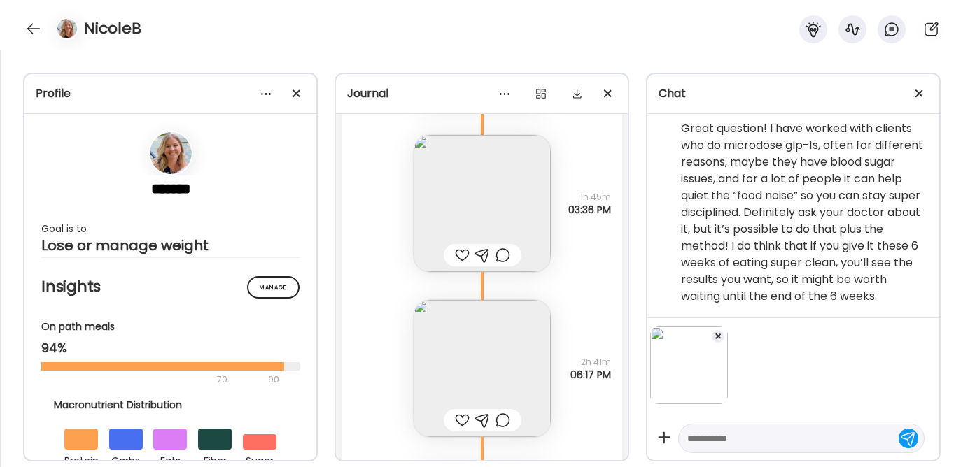
click at [757, 432] on textarea at bounding box center [788, 438] width 203 height 17
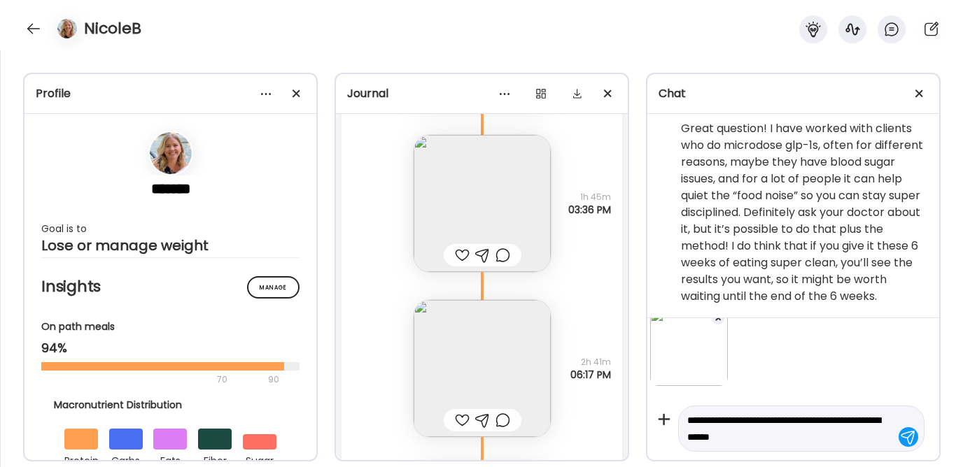
type textarea "**********"
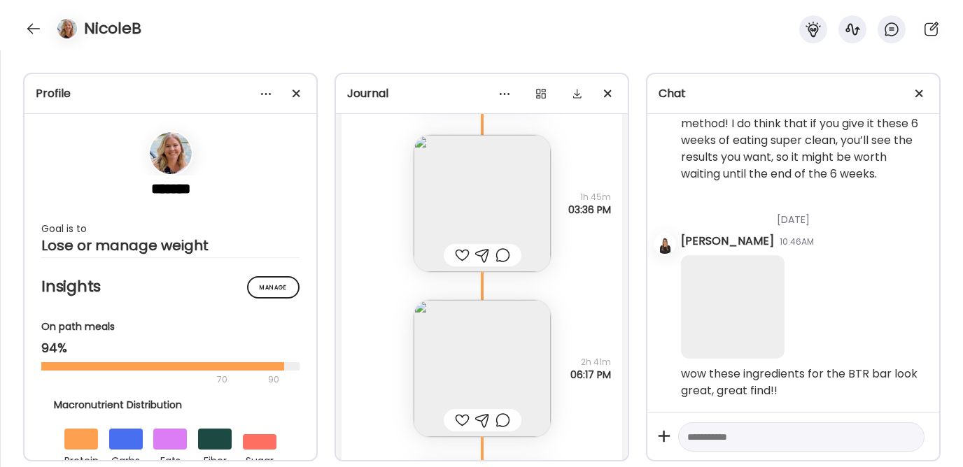
scroll to position [5318, 0]
click at [481, 339] on img at bounding box center [482, 368] width 137 height 137
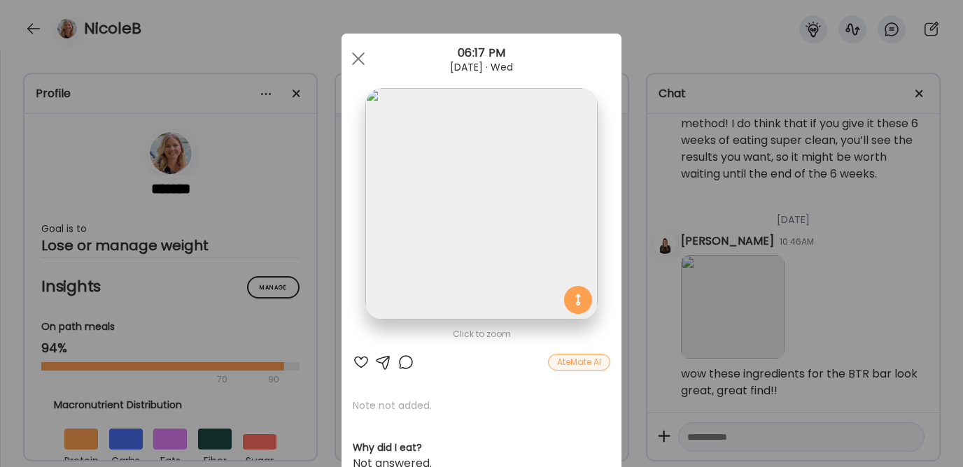
click at [353, 362] on div at bounding box center [361, 362] width 17 height 17
click at [352, 57] on span at bounding box center [358, 58] width 13 height 13
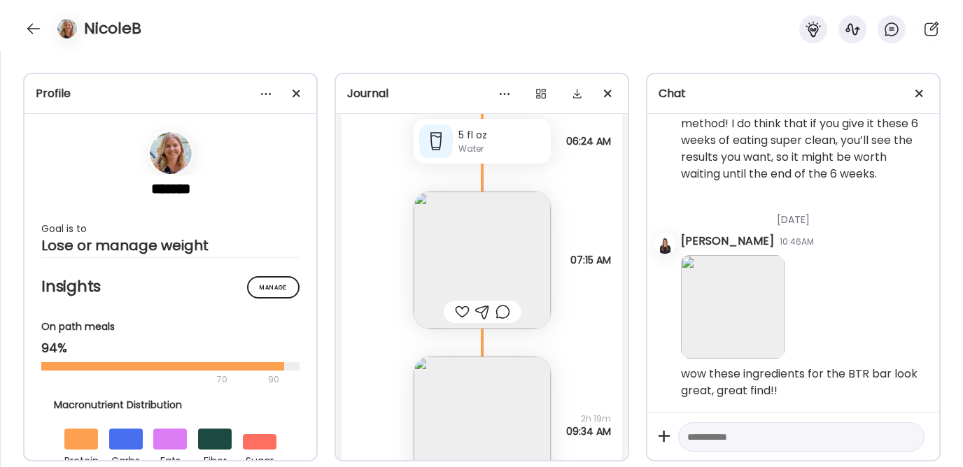
scroll to position [16989, 0]
click at [455, 311] on div at bounding box center [462, 311] width 15 height 17
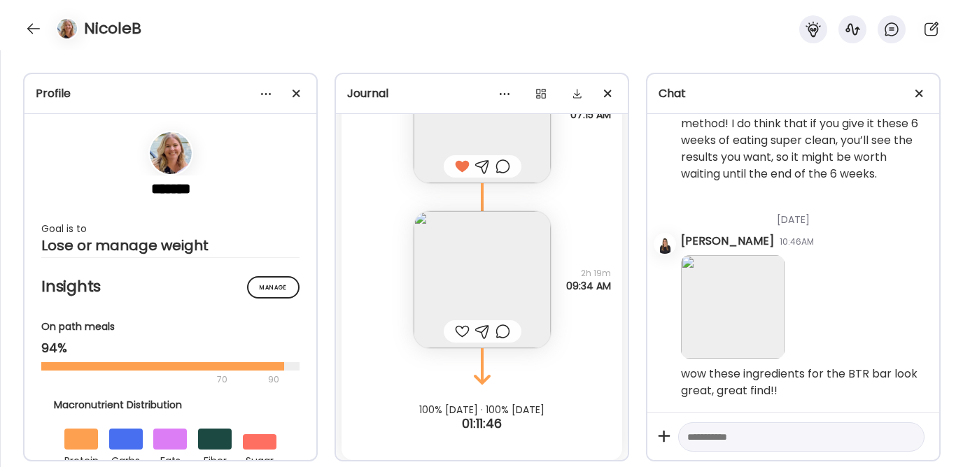
scroll to position [17140, 0]
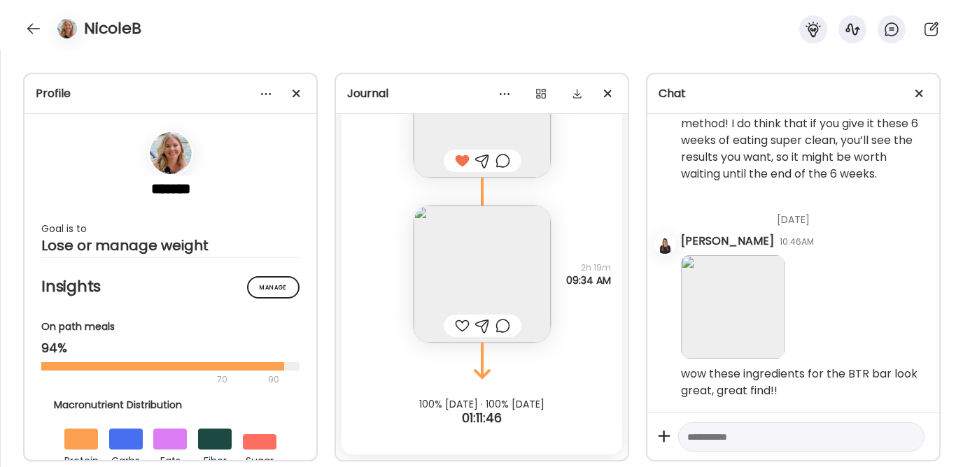
click at [458, 299] on img at bounding box center [482, 274] width 137 height 137
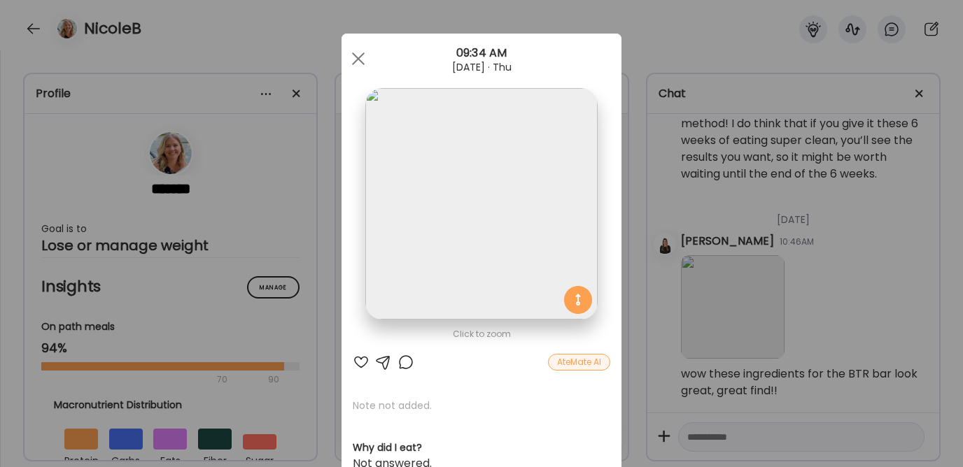
click at [360, 362] on div at bounding box center [361, 362] width 17 height 17
click at [354, 59] on span at bounding box center [358, 58] width 13 height 13
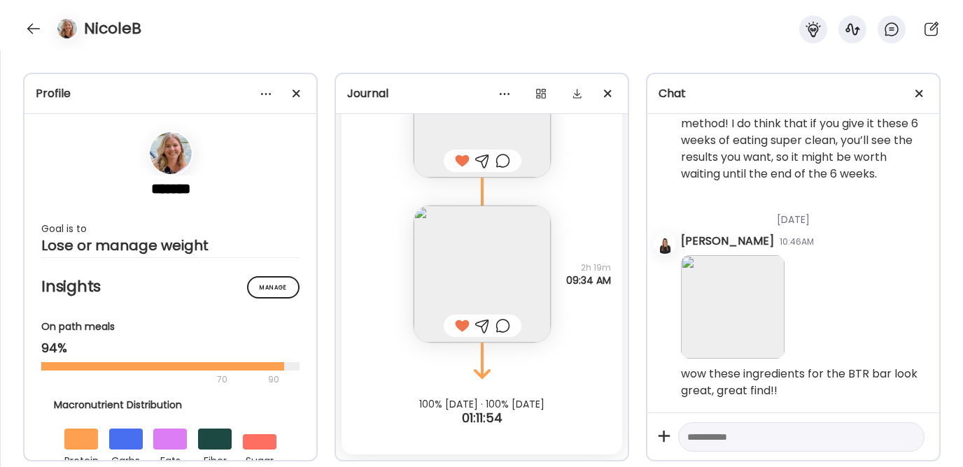
click at [480, 326] on div at bounding box center [482, 326] width 15 height 17
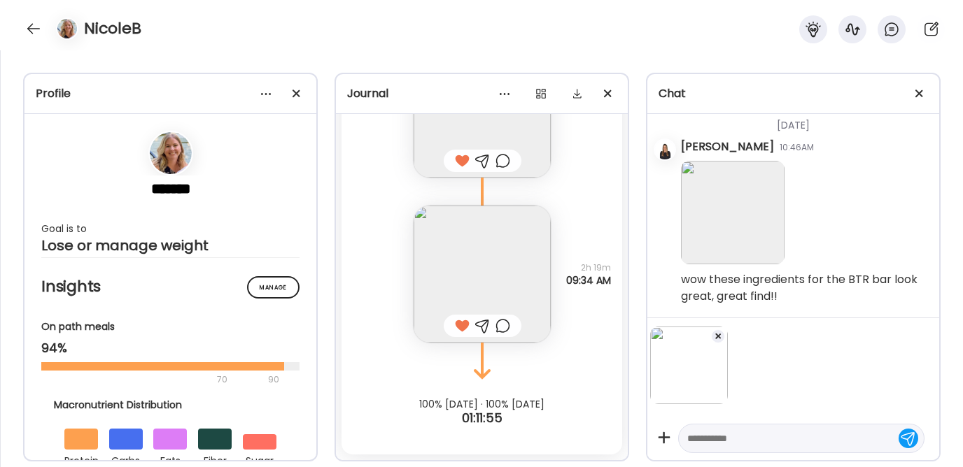
click at [725, 440] on textarea at bounding box center [788, 438] width 203 height 17
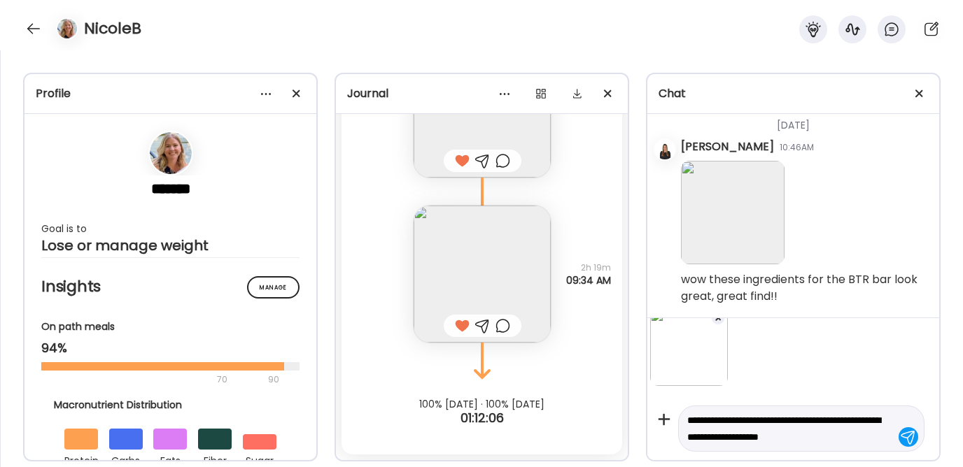
scroll to position [35, 0]
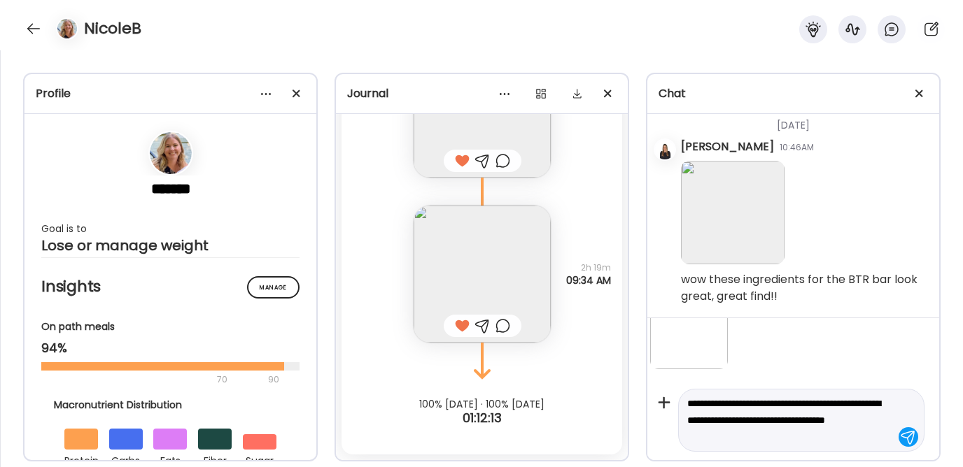
type textarea "**********"
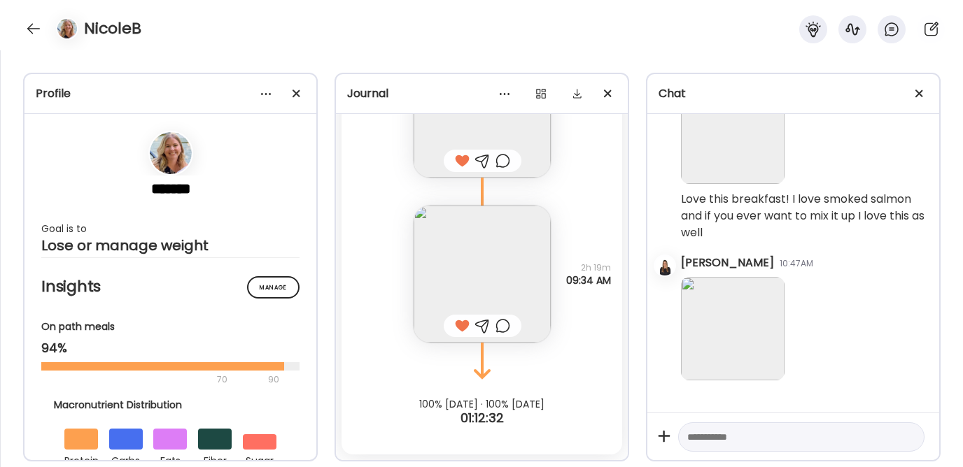
scroll to position [5673, 0]
click at [31, 21] on div at bounding box center [33, 28] width 22 height 22
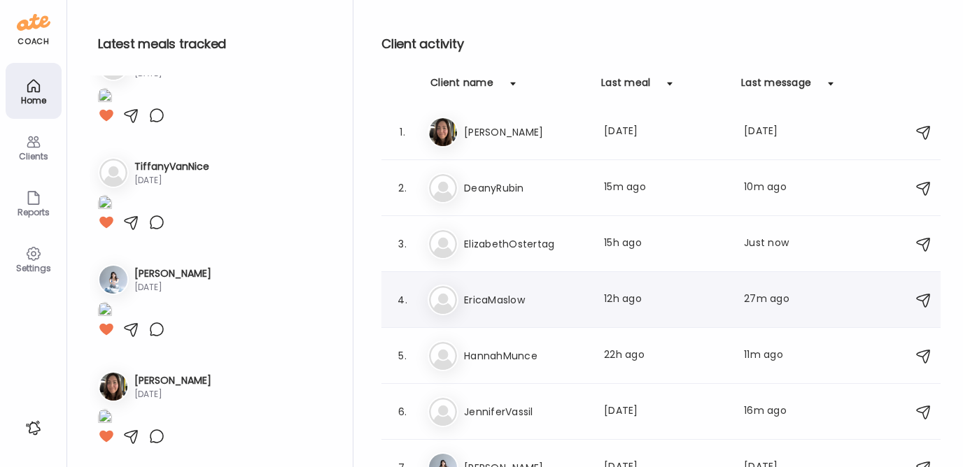
scroll to position [0, 0]
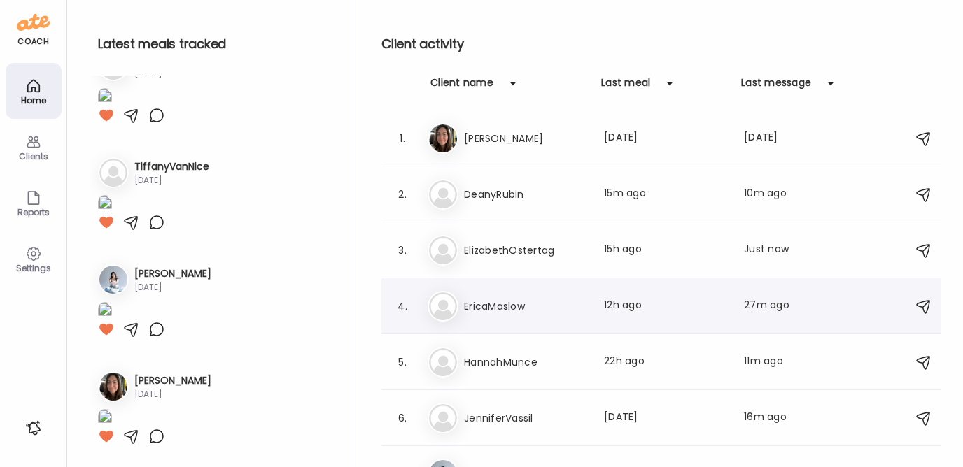
click at [492, 311] on h3 "EricaMaslow" at bounding box center [525, 306] width 123 height 17
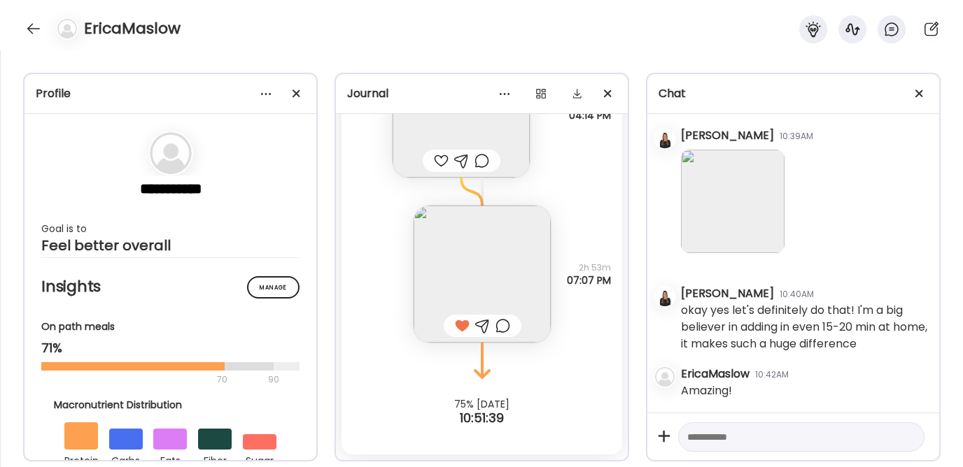
scroll to position [7965, 0]
click at [744, 439] on textarea at bounding box center [788, 437] width 203 height 17
type textarea "**********"
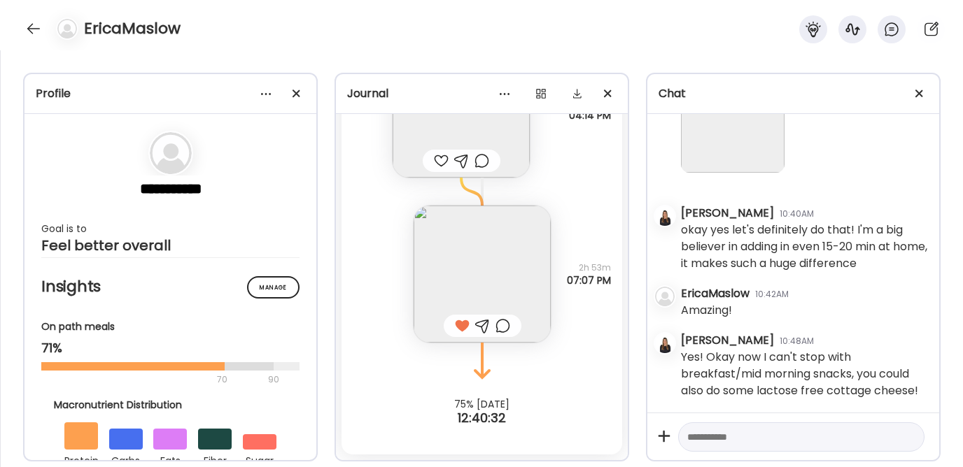
scroll to position [8063, 0]
click at [719, 443] on textarea at bounding box center [788, 437] width 203 height 17
paste textarea "**********"
type textarea "**********"
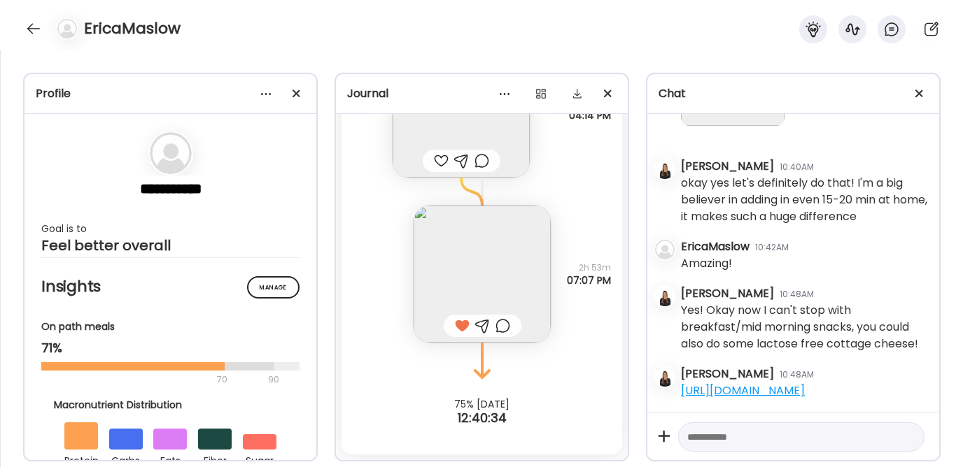
scroll to position [8143, 0]
click at [36, 24] on div at bounding box center [33, 28] width 22 height 22
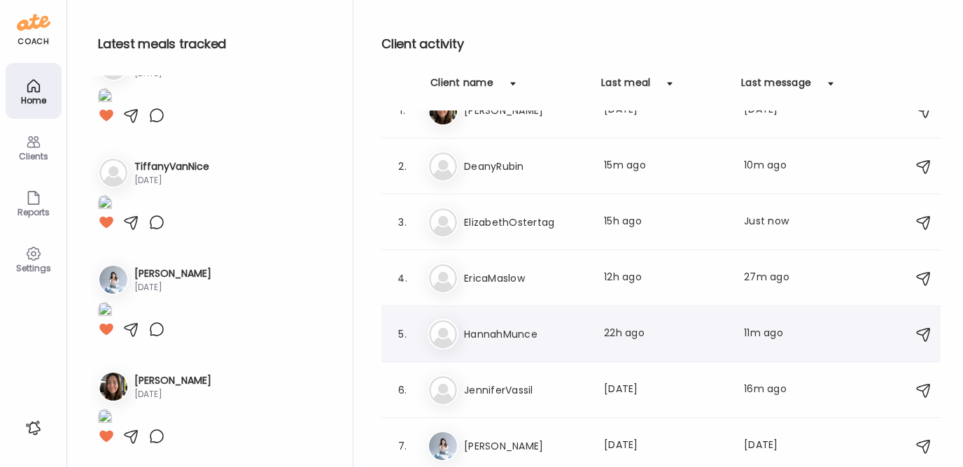
scroll to position [34, 0]
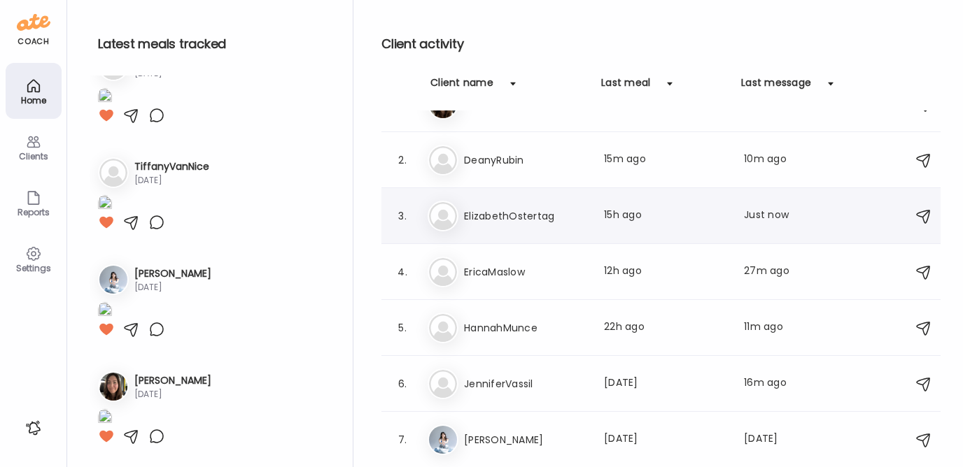
click at [509, 223] on h3 "ElizabethOstertag" at bounding box center [525, 216] width 123 height 17
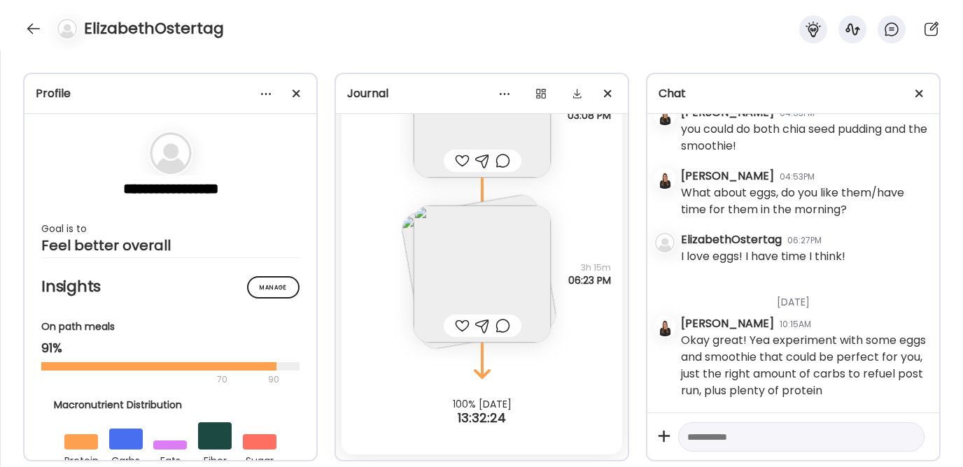
scroll to position [2883, 0]
click at [702, 440] on textarea at bounding box center [788, 437] width 203 height 17
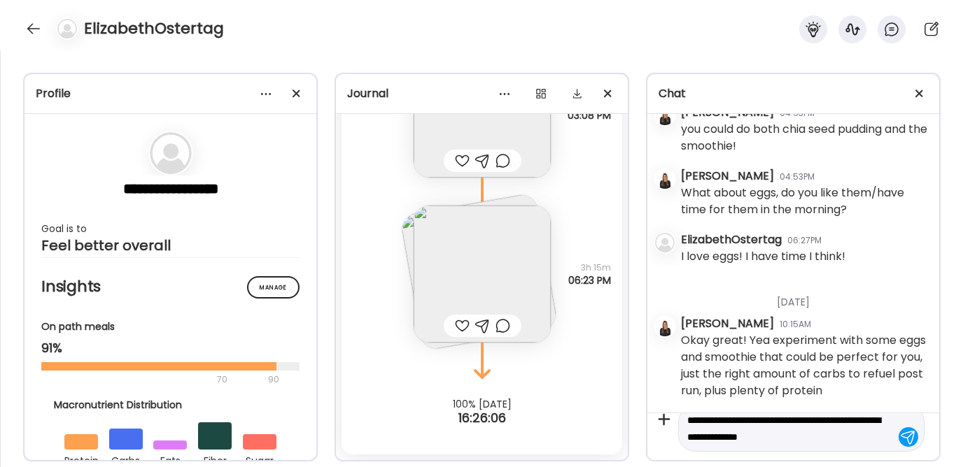
scroll to position [33, 0]
type textarea "**********"
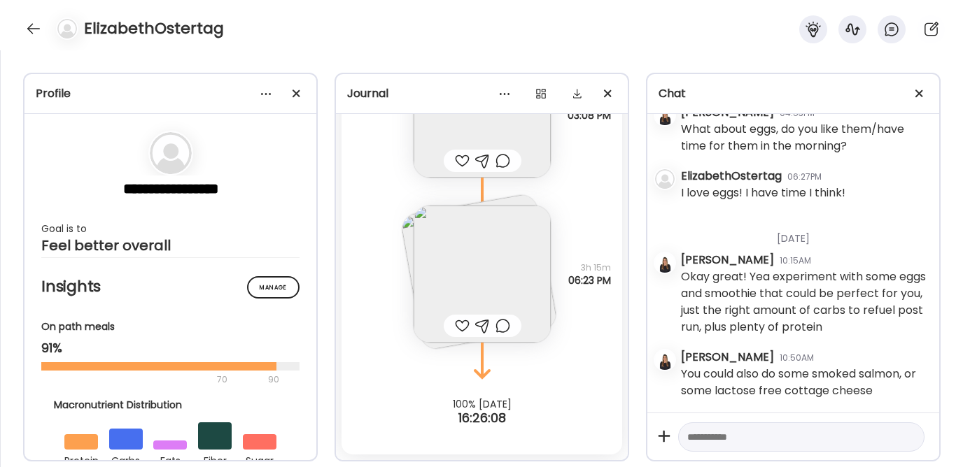
scroll to position [2948, 0]
click at [700, 439] on textarea at bounding box center [788, 437] width 203 height 17
paste textarea "**********"
type textarea "**********"
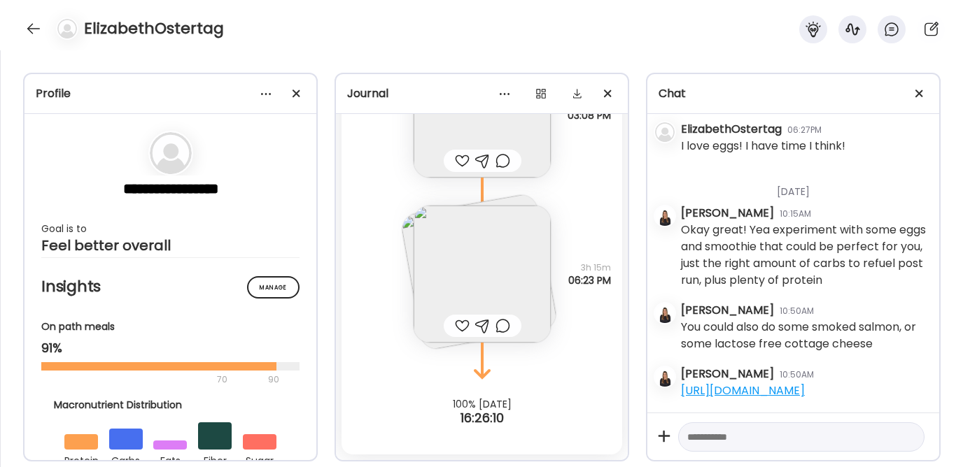
scroll to position [3028, 0]
click at [24, 33] on div at bounding box center [33, 28] width 22 height 22
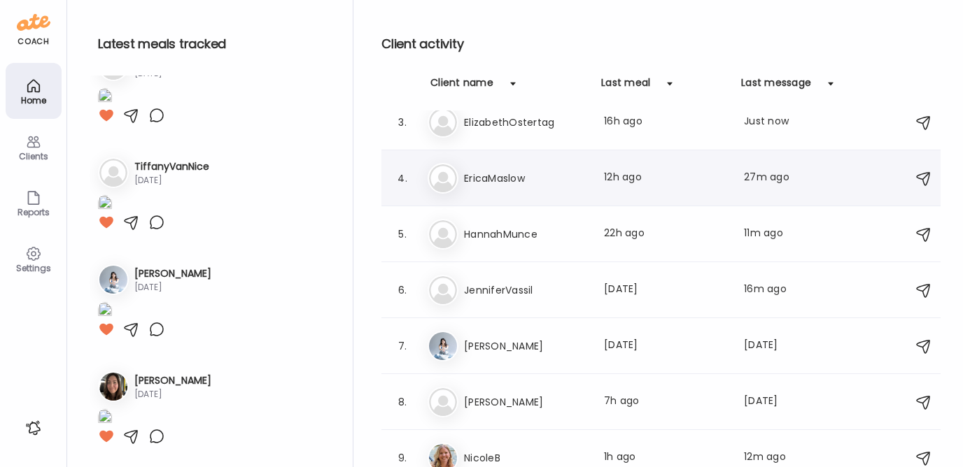
scroll to position [130, 0]
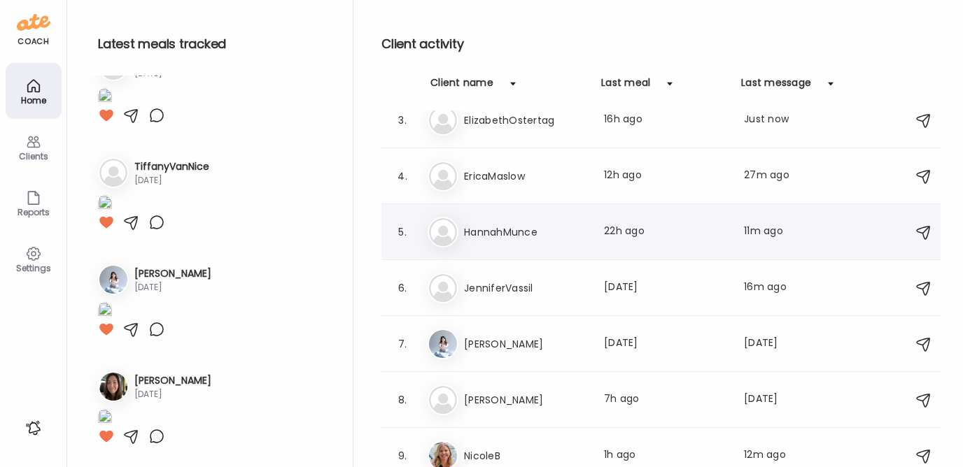
click at [537, 240] on h3 "HannahMunce" at bounding box center [525, 232] width 123 height 17
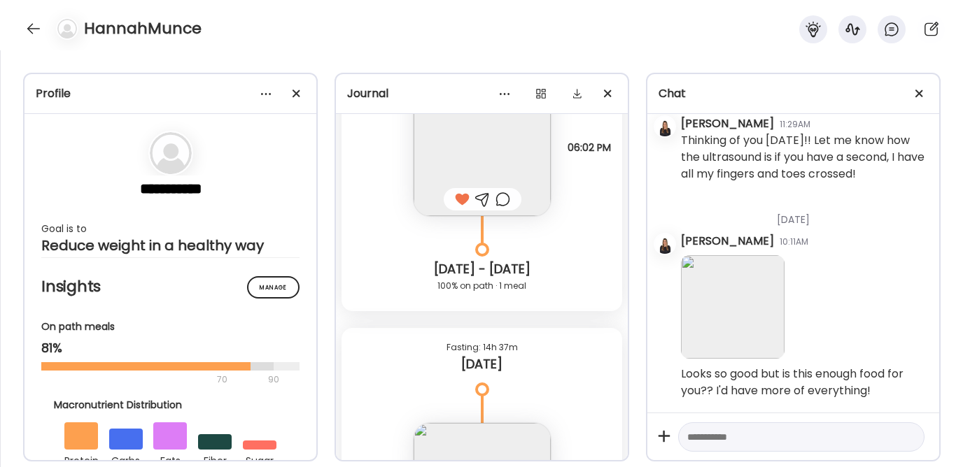
scroll to position [16185, 0]
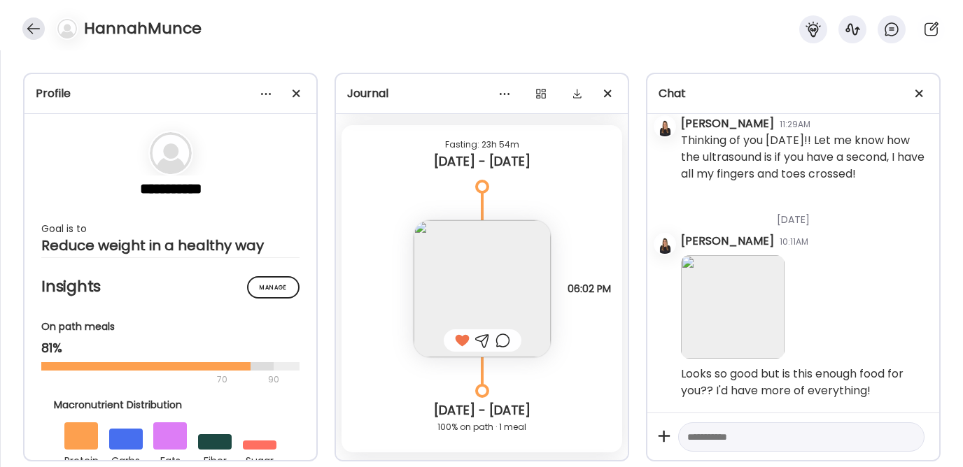
click at [29, 34] on div at bounding box center [33, 28] width 22 height 22
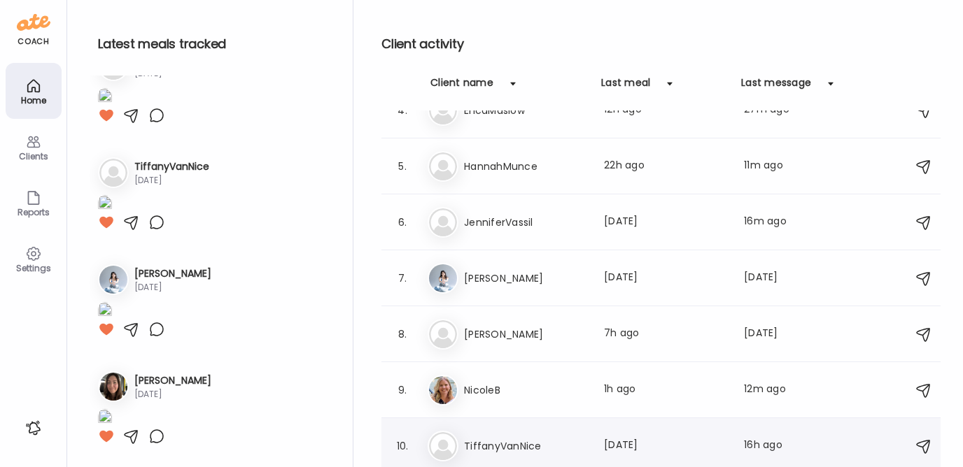
click at [487, 437] on div "Ti TiffanyVanNice Last meal: [DATE] Last message: 16h ago You: Hey! I was just …" at bounding box center [662, 446] width 471 height 31
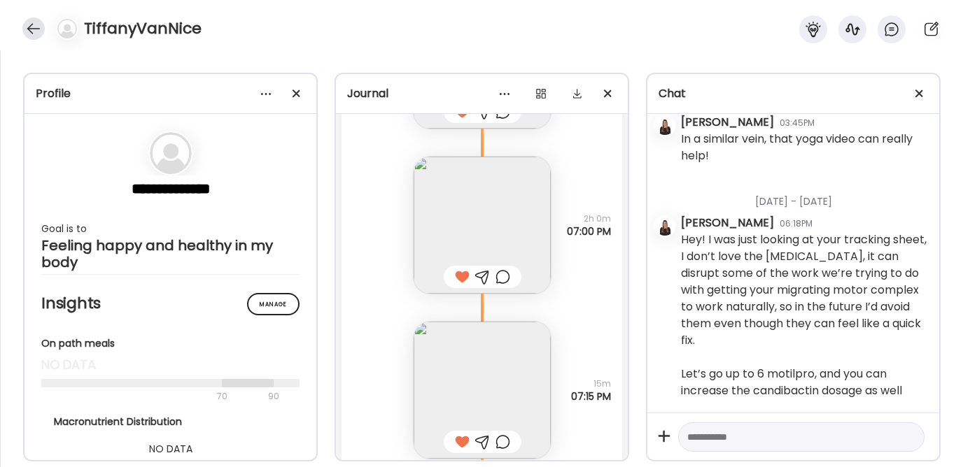
click at [31, 32] on div at bounding box center [33, 28] width 22 height 22
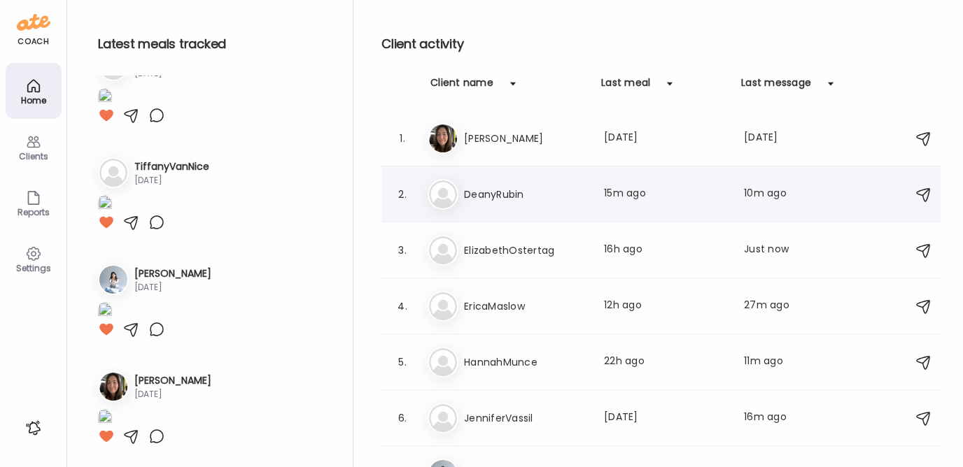
click at [512, 194] on h3 "DeanyRubin" at bounding box center [525, 194] width 123 height 17
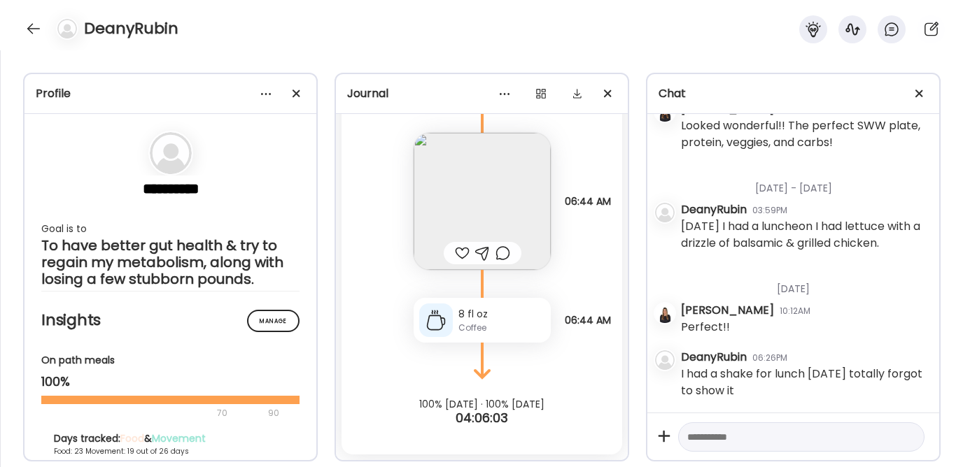
click at [717, 441] on textarea at bounding box center [788, 437] width 203 height 17
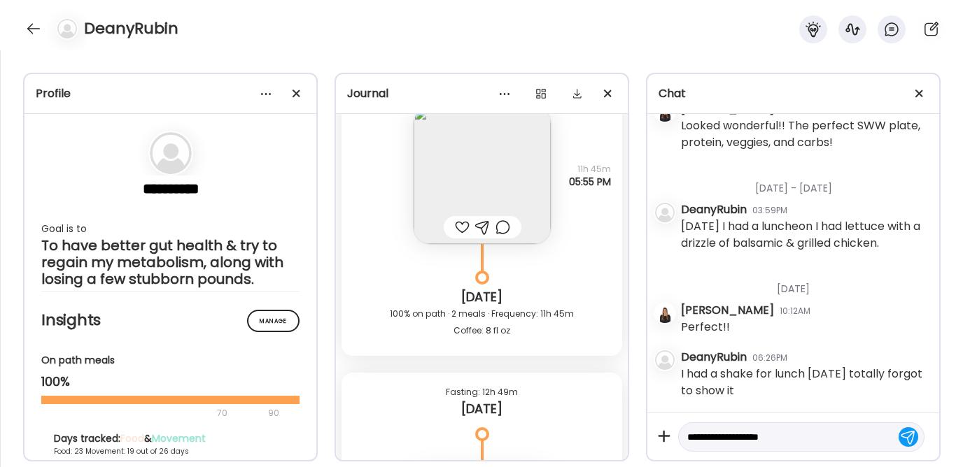
click at [475, 157] on img at bounding box center [482, 175] width 137 height 137
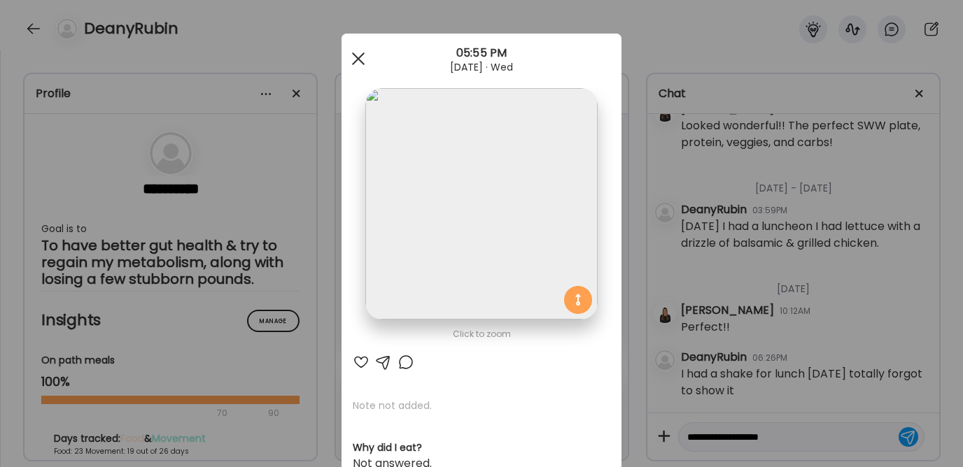
click at [349, 59] on div at bounding box center [358, 59] width 28 height 28
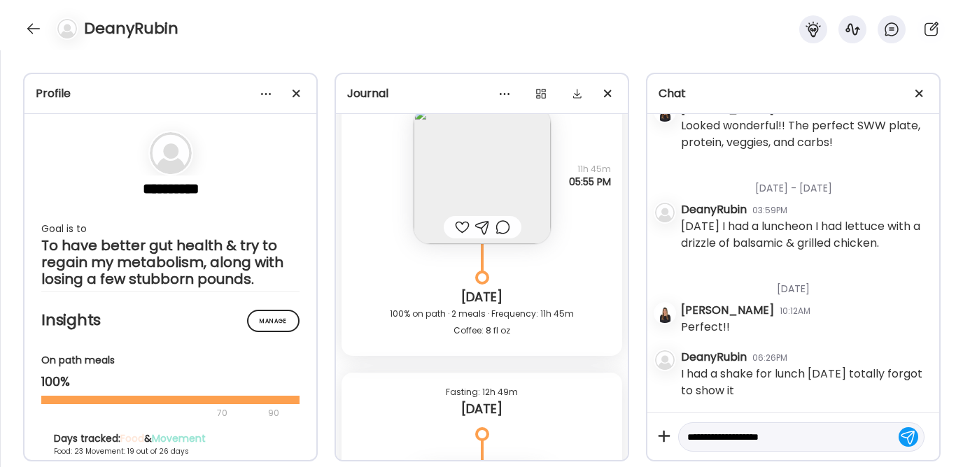
click at [802, 437] on textarea "**********" at bounding box center [788, 437] width 203 height 17
type textarea "**********"
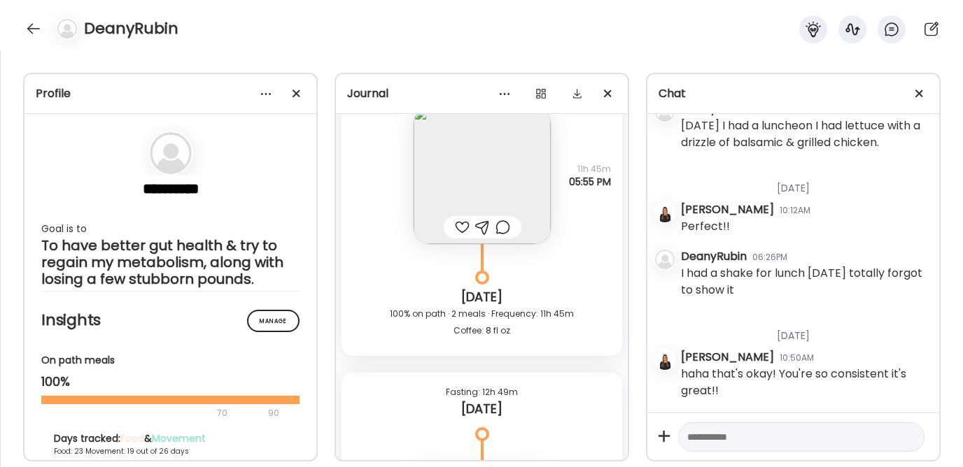
click at [455, 236] on div at bounding box center [462, 227] width 15 height 17
click at [460, 191] on img at bounding box center [482, 175] width 137 height 137
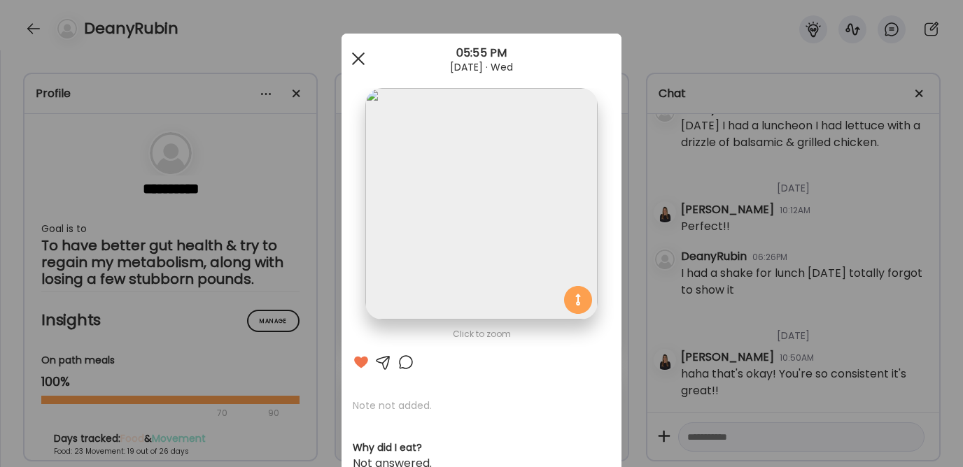
click at [345, 51] on div at bounding box center [358, 59] width 28 height 28
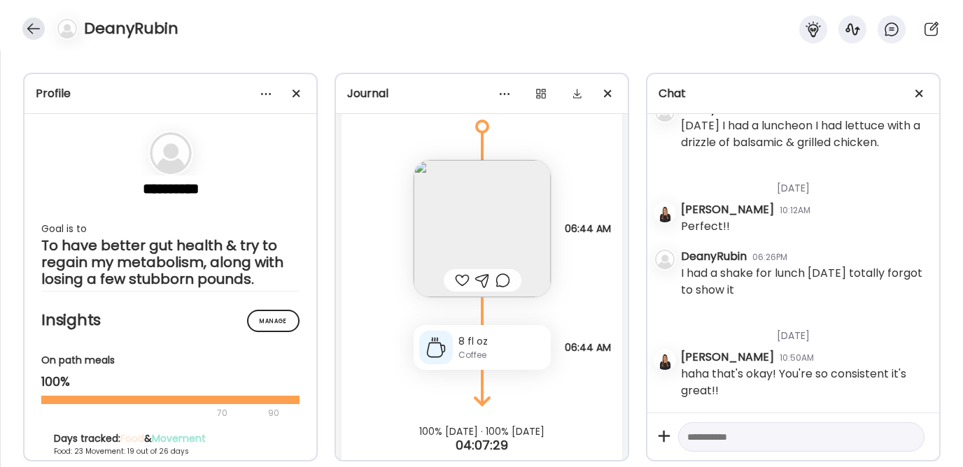
click at [39, 29] on div at bounding box center [33, 28] width 22 height 22
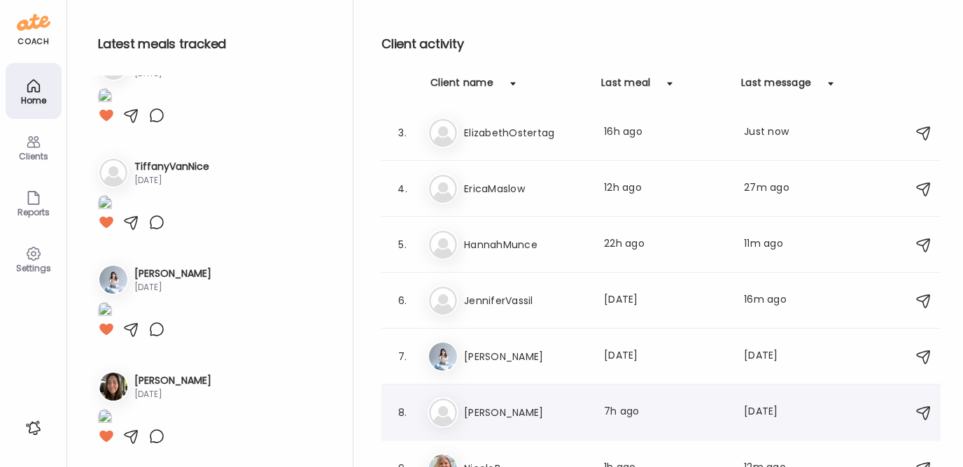
scroll to position [196, 0]
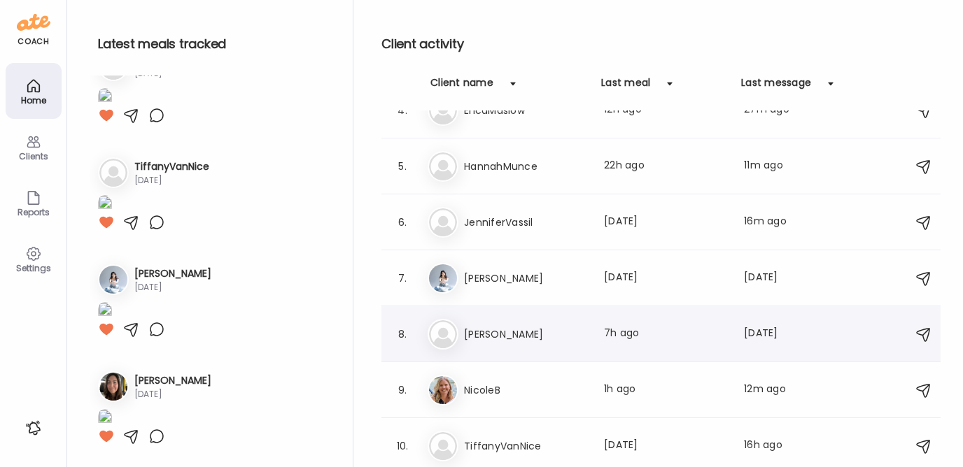
click at [495, 331] on h3 "[PERSON_NAME]" at bounding box center [525, 334] width 123 height 17
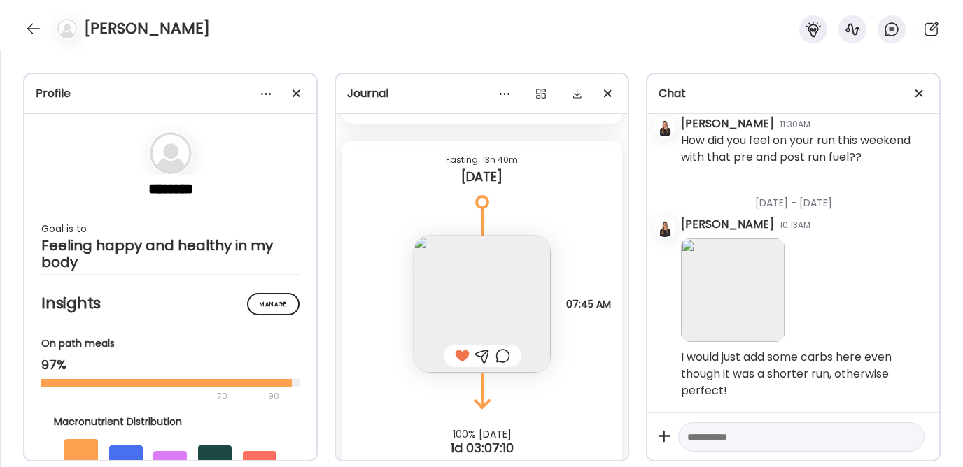
scroll to position [20691, 0]
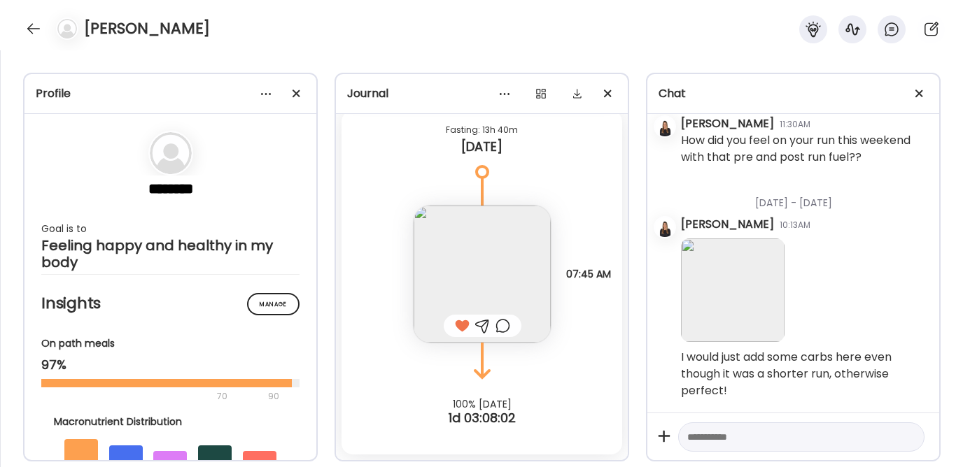
click at [742, 441] on textarea at bounding box center [788, 437] width 203 height 17
type textarea "**********"
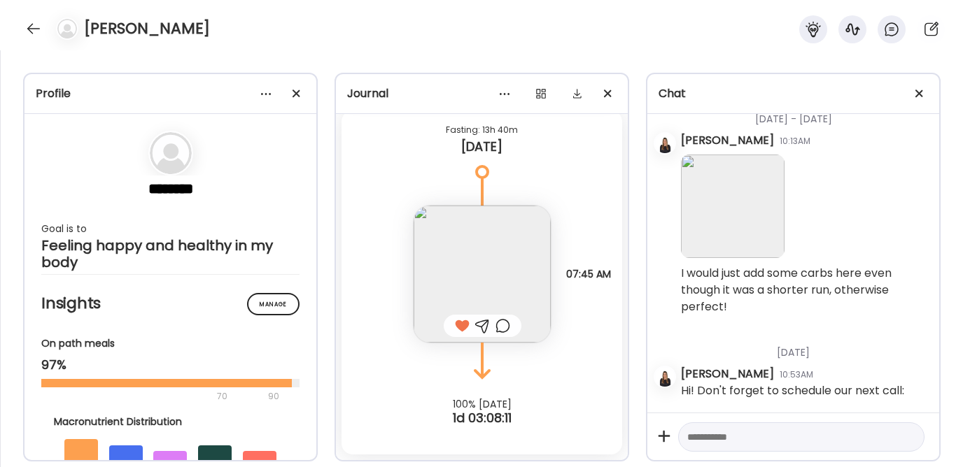
scroll to position [30183, 0]
click at [743, 441] on textarea at bounding box center [788, 437] width 203 height 17
paste textarea "**********"
type textarea "**********"
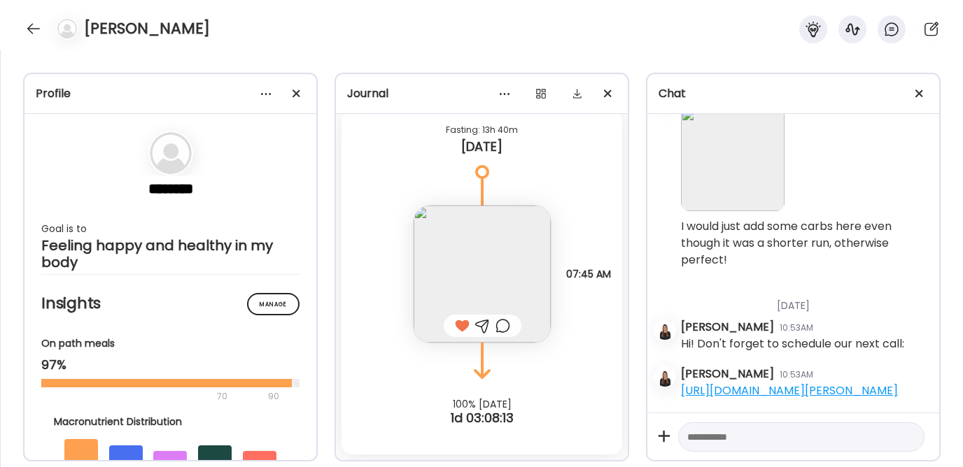
scroll to position [30247, 0]
click at [34, 32] on div at bounding box center [33, 28] width 22 height 22
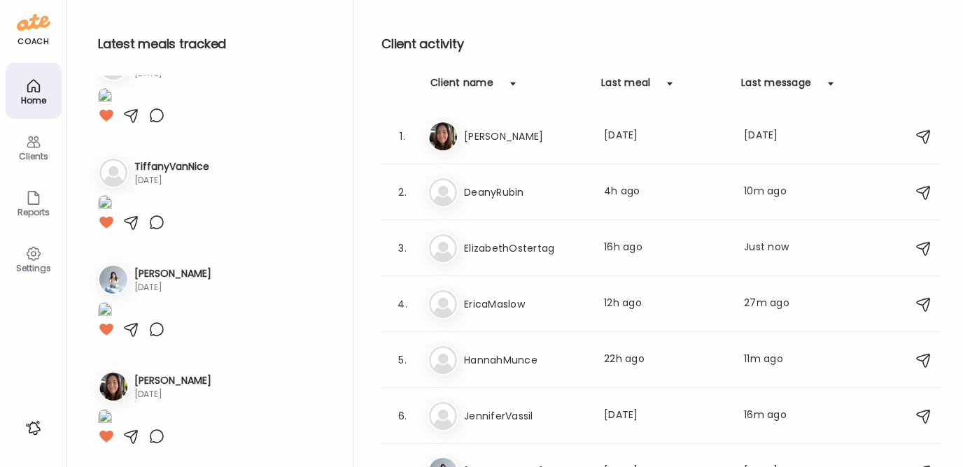
scroll to position [0, 0]
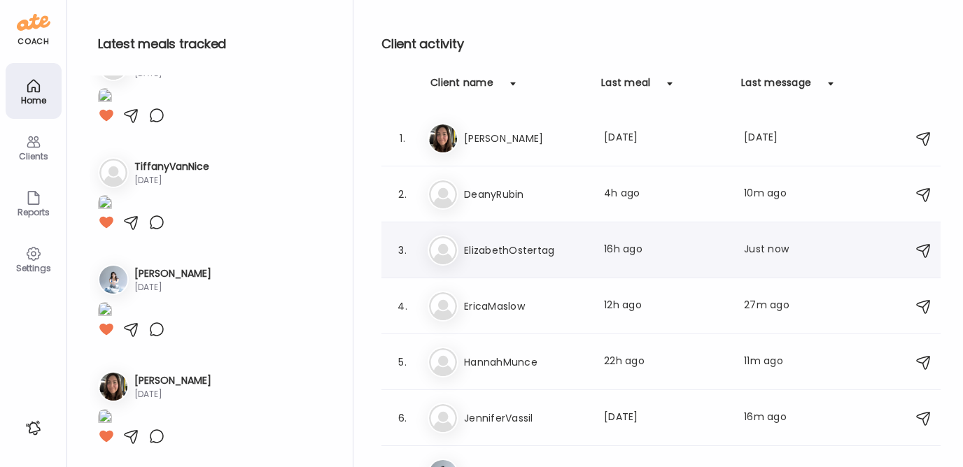
click at [520, 247] on h3 "ElizabethOstertag" at bounding box center [525, 250] width 123 height 17
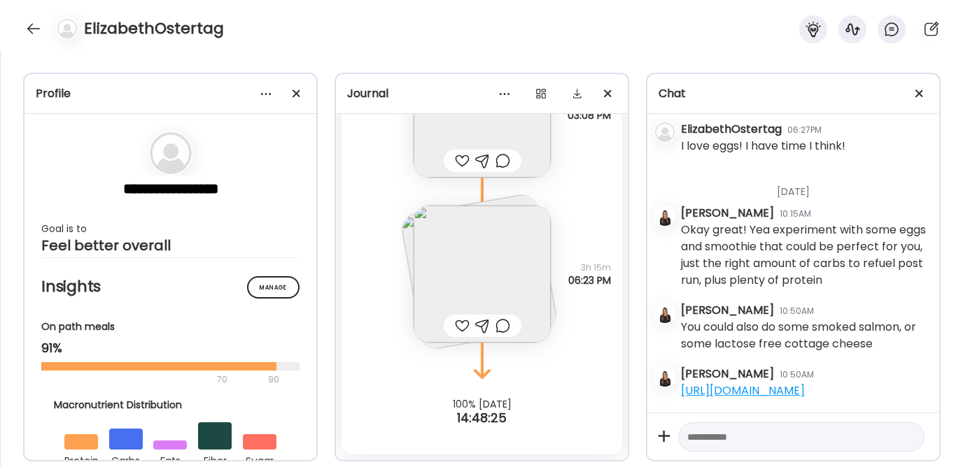
scroll to position [3028, 0]
click at [31, 22] on div at bounding box center [33, 28] width 22 height 22
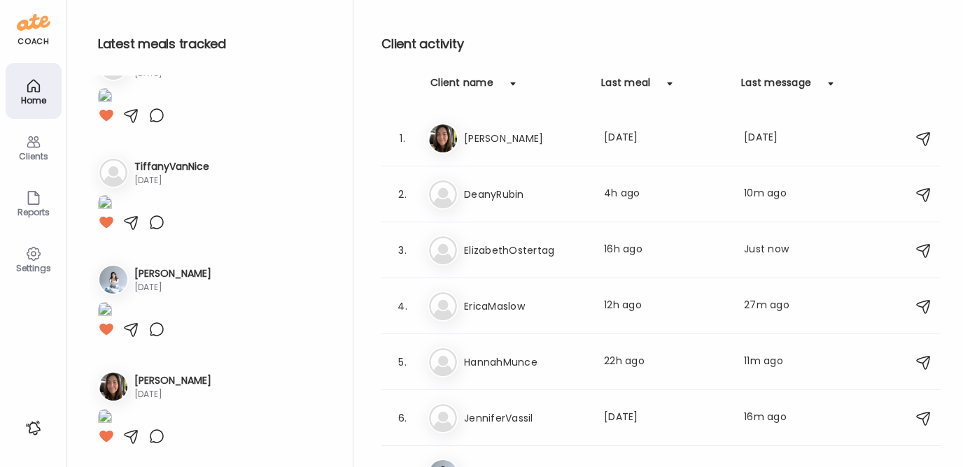
scroll to position [1045, 0]
